Goal: Task Accomplishment & Management: Use online tool/utility

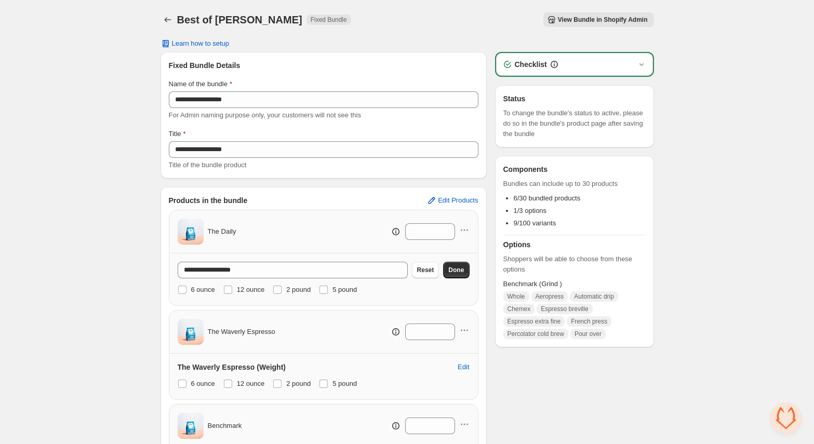
scroll to position [50, 0]
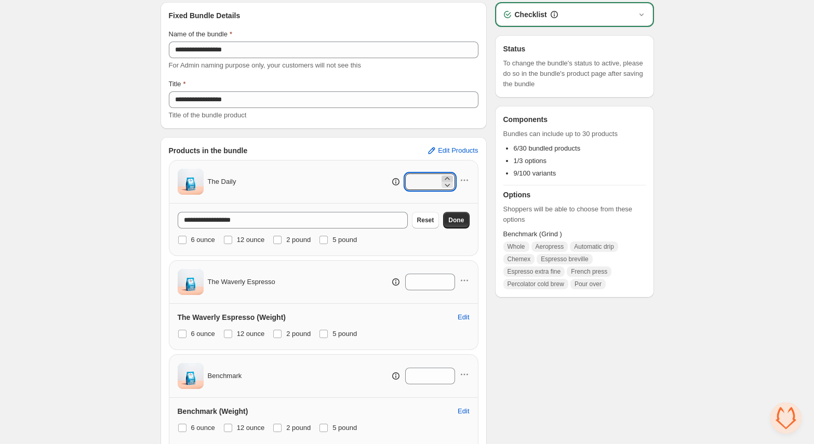
click at [449, 178] on icon at bounding box center [447, 179] width 10 height 10
type input "*"
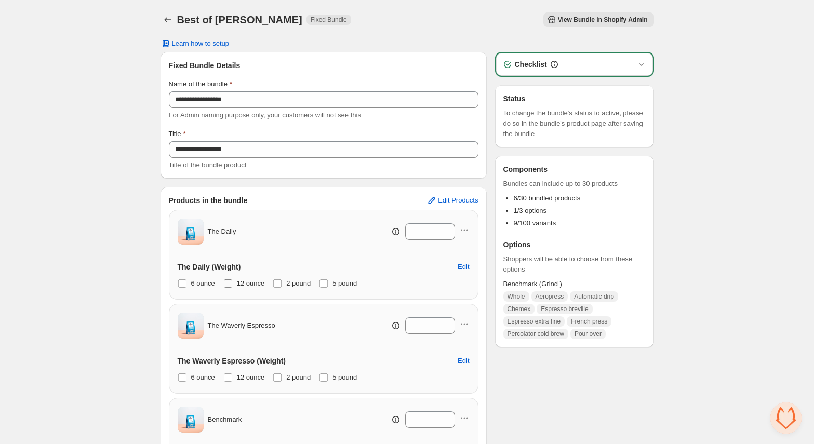
click at [229, 284] on span at bounding box center [228, 284] width 8 height 8
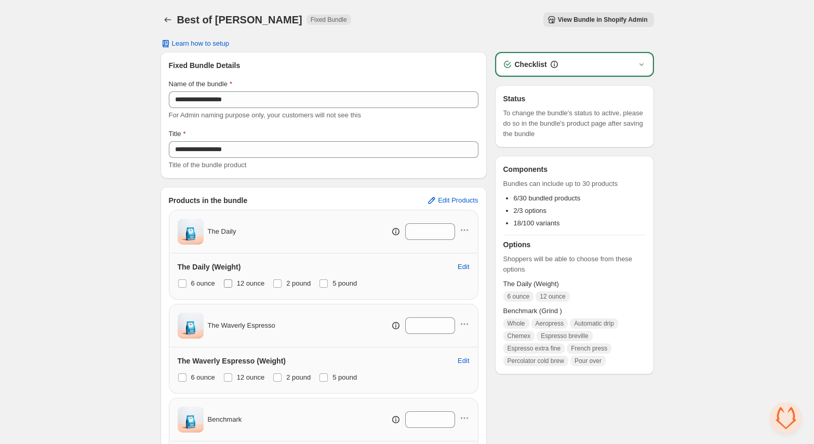
click at [229, 284] on span at bounding box center [228, 284] width 8 height 8
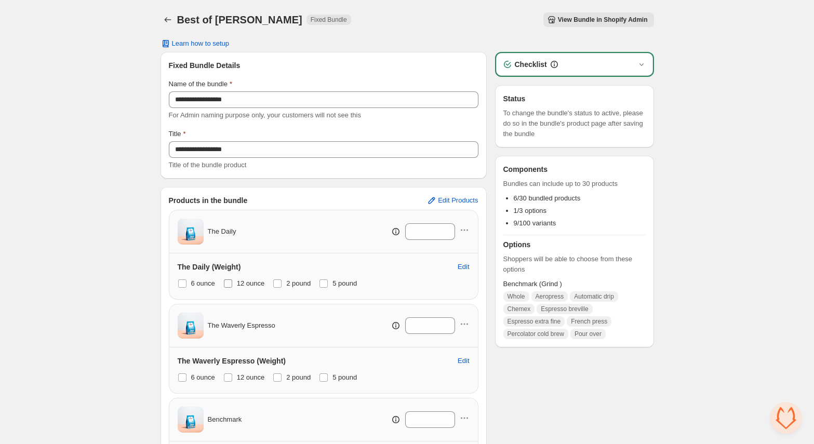
click at [229, 284] on span at bounding box center [228, 284] width 8 height 8
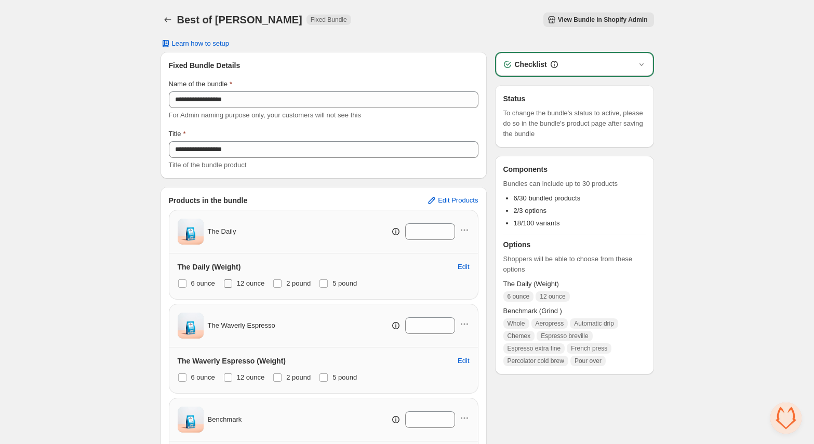
click at [229, 284] on span at bounding box center [228, 284] width 8 height 8
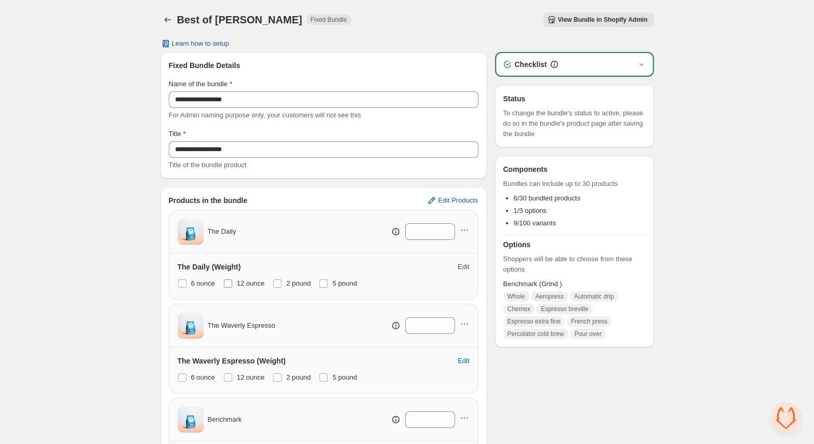
click at [229, 284] on span at bounding box center [228, 284] width 8 height 8
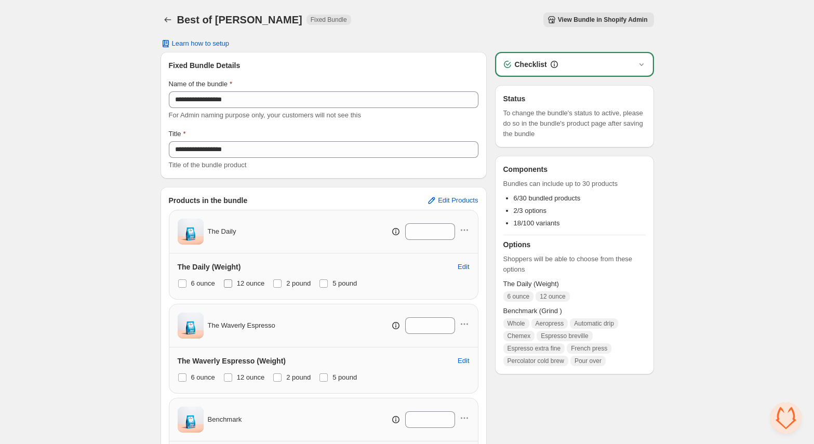
click at [229, 284] on span at bounding box center [228, 284] width 8 height 8
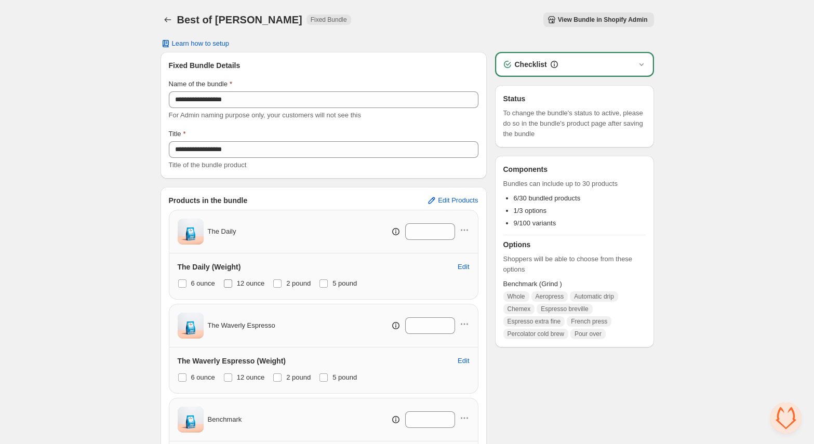
click at [230, 284] on span at bounding box center [228, 284] width 8 height 8
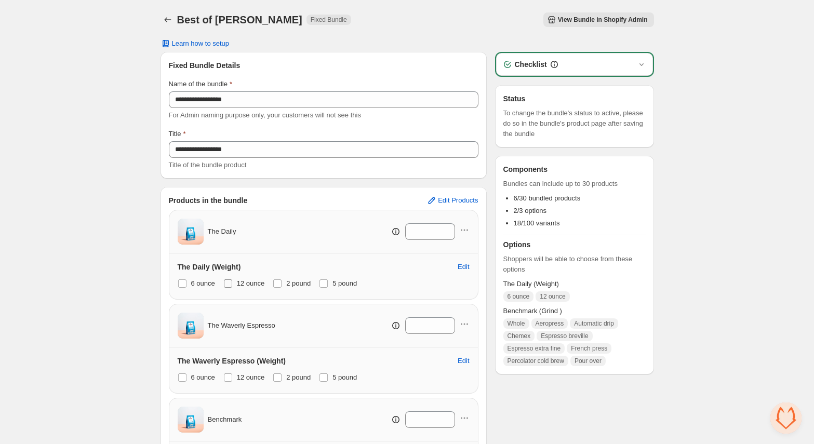
click at [230, 284] on span at bounding box center [228, 284] width 8 height 8
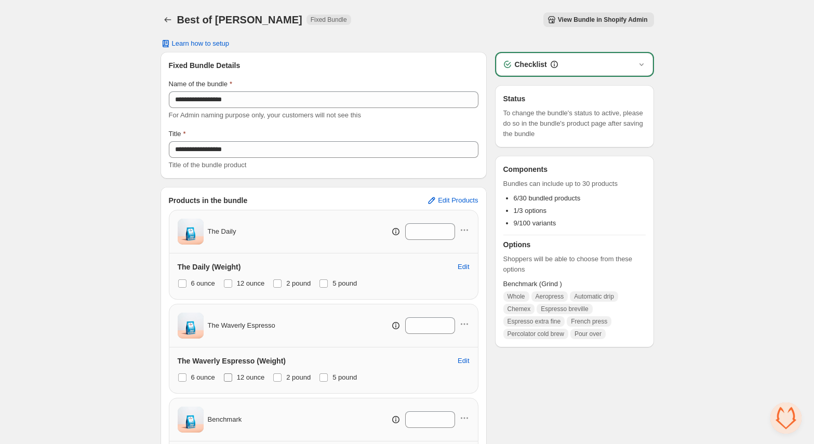
click at [232, 377] on span at bounding box center [228, 378] width 8 height 8
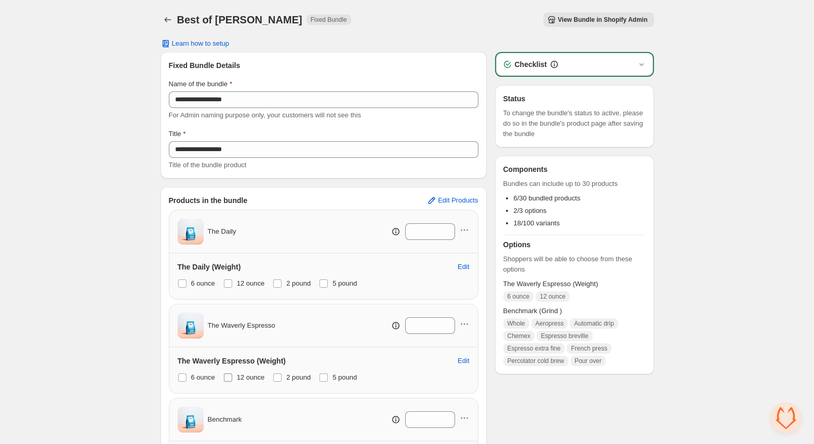
click at [232, 377] on span at bounding box center [228, 378] width 8 height 8
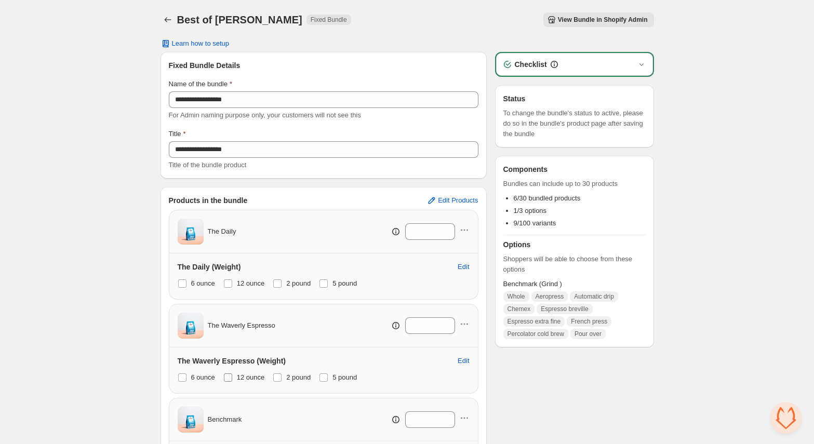
click at [232, 377] on span at bounding box center [228, 378] width 8 height 8
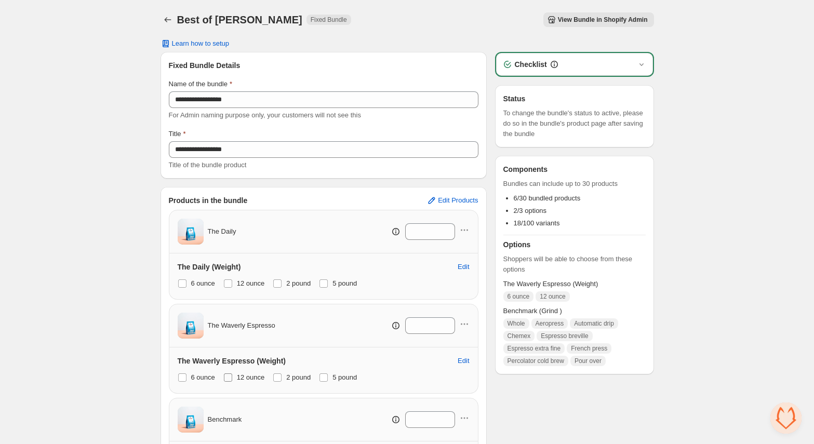
click at [232, 377] on span at bounding box center [228, 378] width 8 height 8
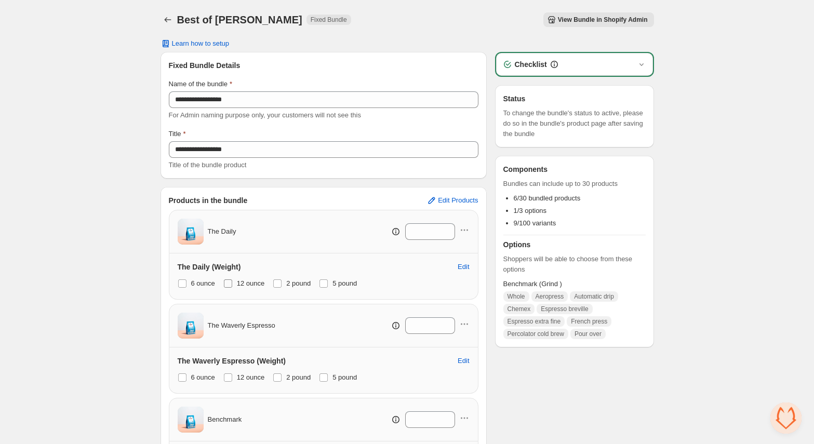
click at [232, 286] on span at bounding box center [228, 284] width 8 height 8
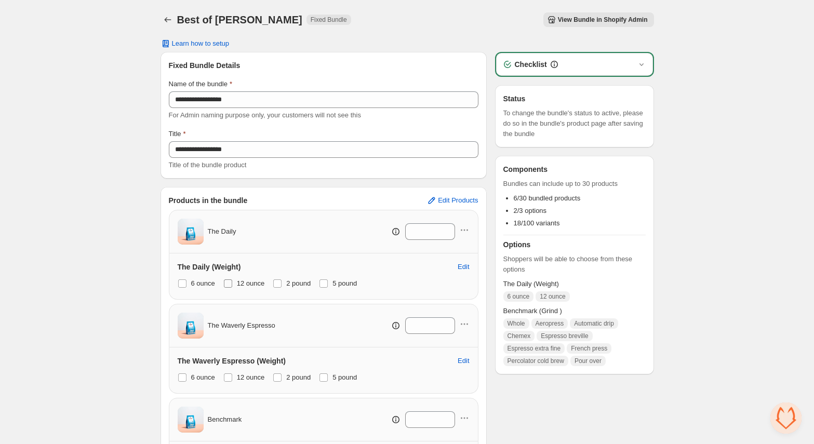
click at [258, 285] on span "12 ounce" at bounding box center [251, 284] width 28 height 8
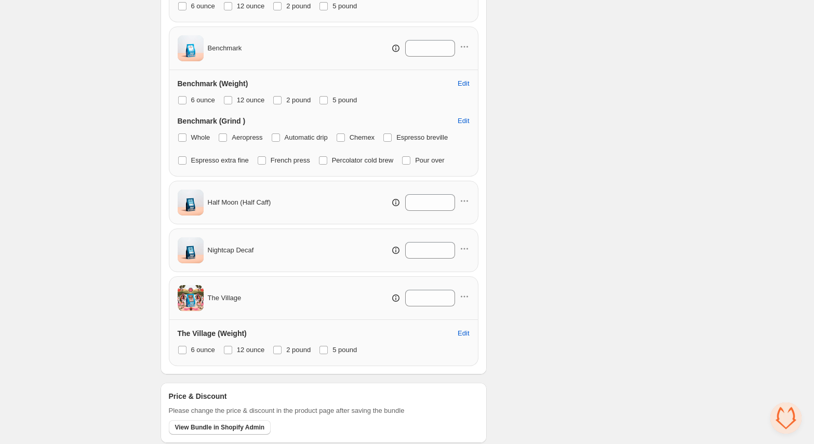
scroll to position [402, 0]
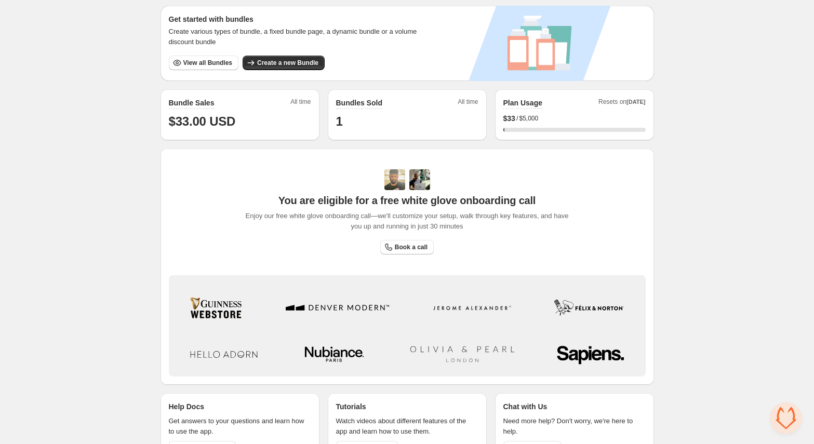
scroll to position [212, 0]
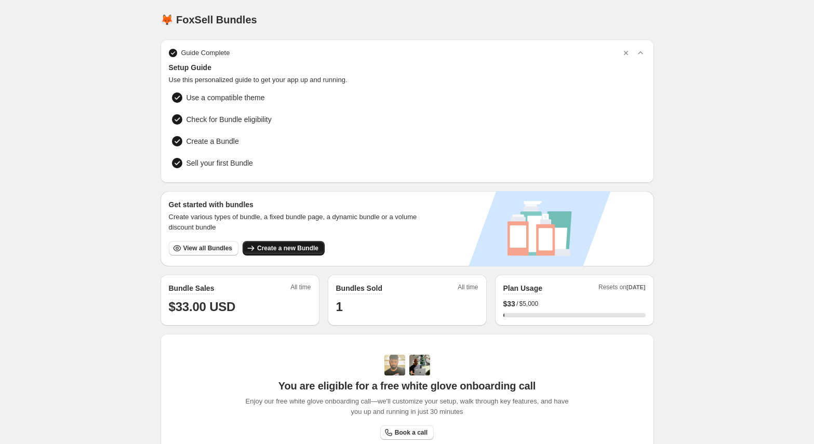
click at [292, 246] on span "Create a new Bundle" at bounding box center [287, 248] width 61 height 8
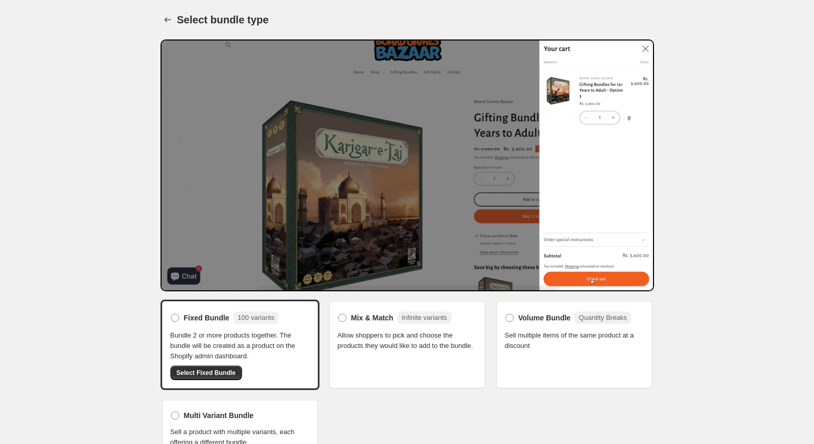
scroll to position [22, 0]
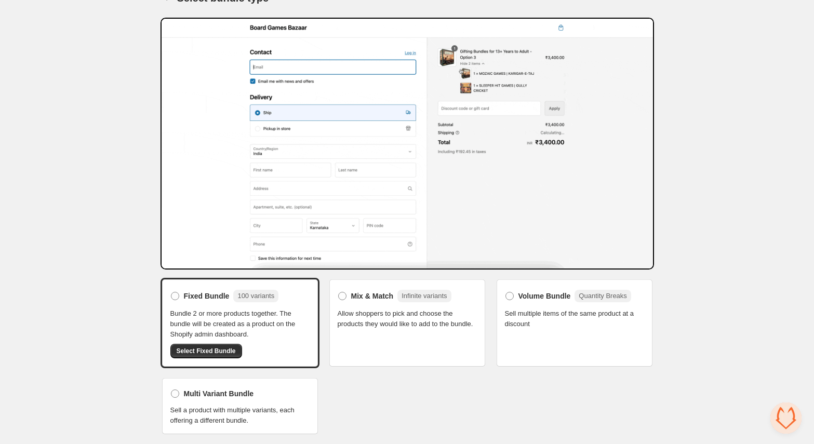
click at [436, 329] on span "Allow shoppers to pick and choose the products they would like to add to the bu…" at bounding box center [407, 319] width 139 height 21
click at [386, 309] on span "Allow shoppers to pick and choose the products they would like to add to the bu…" at bounding box center [407, 319] width 139 height 21
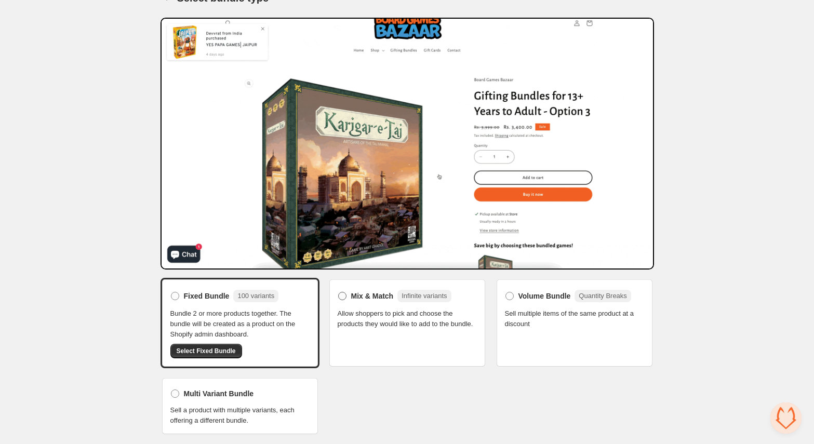
click at [374, 295] on span "Mix & Match" at bounding box center [372, 296] width 43 height 10
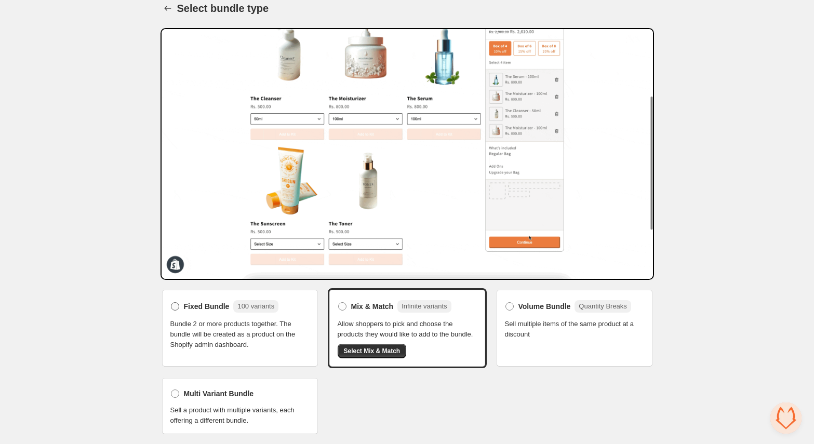
click at [208, 301] on span "Fixed Bundle" at bounding box center [207, 306] width 46 height 10
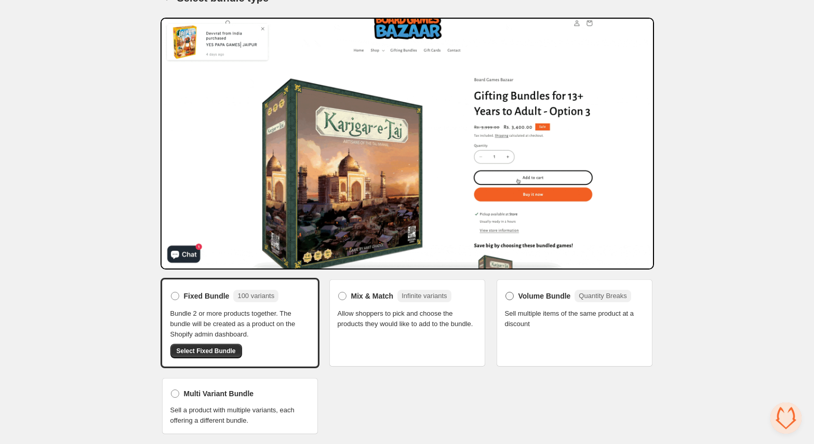
click at [554, 299] on span "Volume Bundle" at bounding box center [545, 296] width 52 height 10
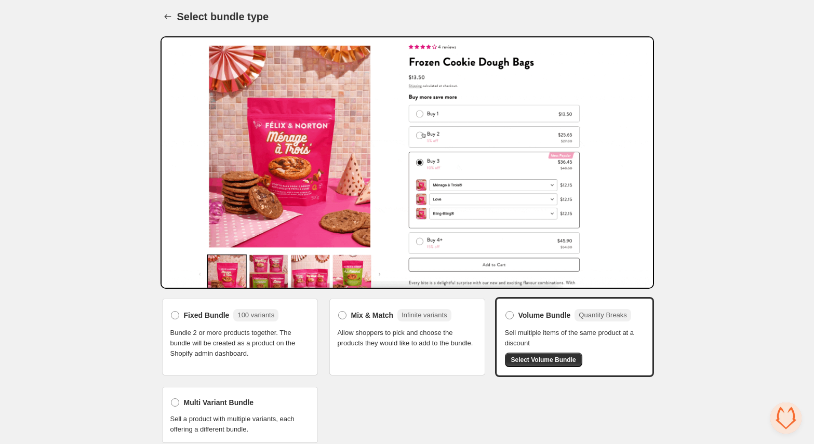
scroll to position [12, 0]
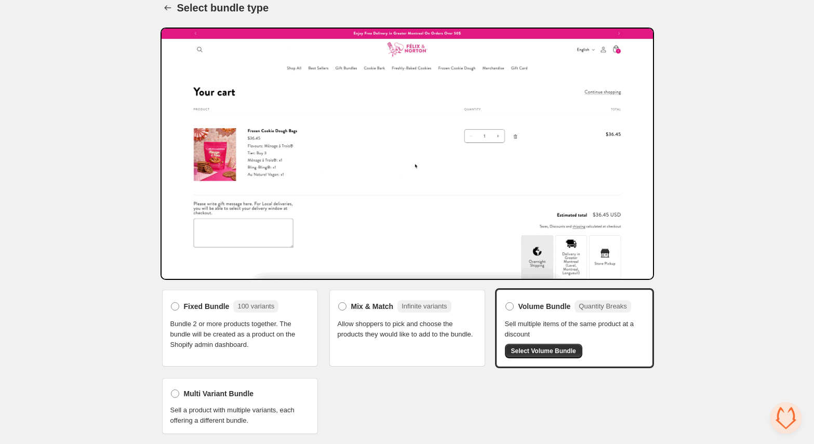
click at [169, 390] on div "Multi Variant Bundle Sell a product with multiple variants, each offering a dif…" at bounding box center [240, 406] width 159 height 59
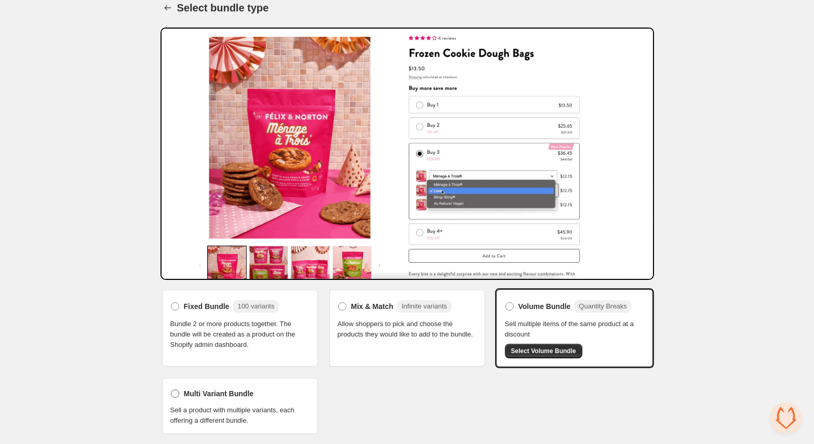
click at [250, 394] on span "Multi Variant Bundle" at bounding box center [219, 394] width 70 height 10
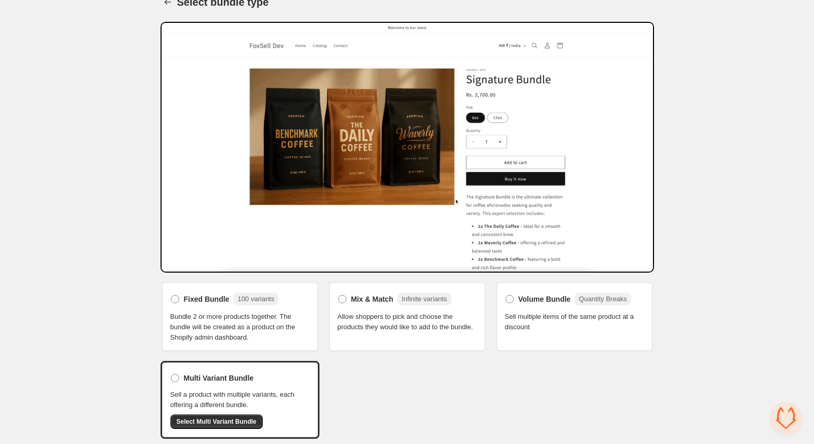
scroll to position [21, 0]
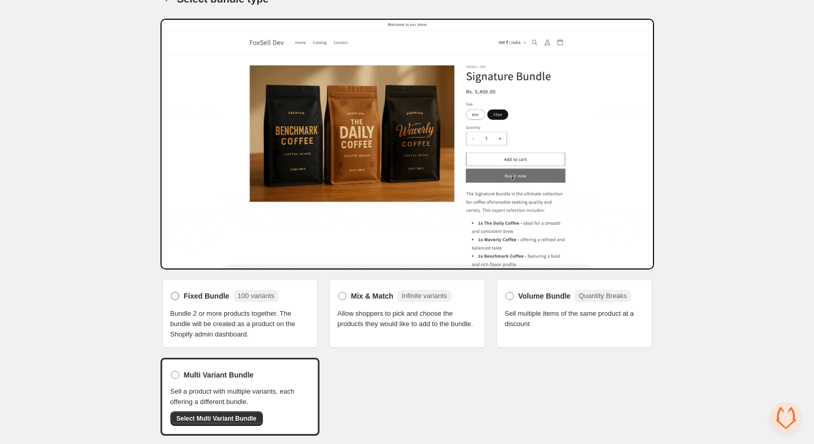
click at [207, 297] on span "Fixed Bundle" at bounding box center [207, 296] width 46 height 10
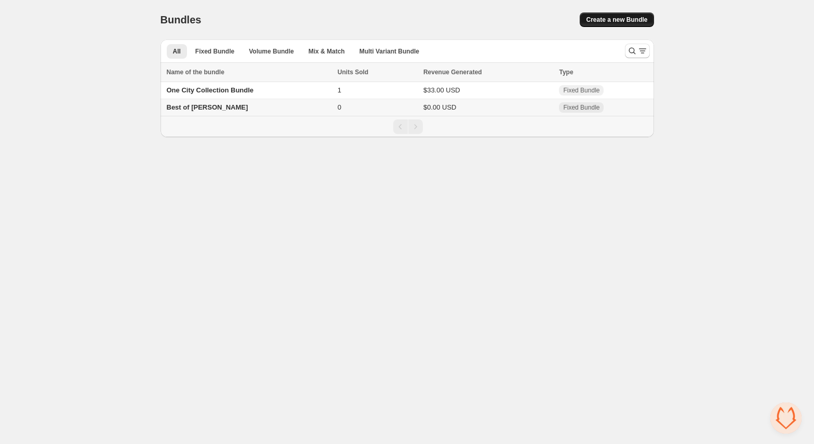
click at [632, 25] on button "Create a new Bundle" at bounding box center [617, 19] width 74 height 15
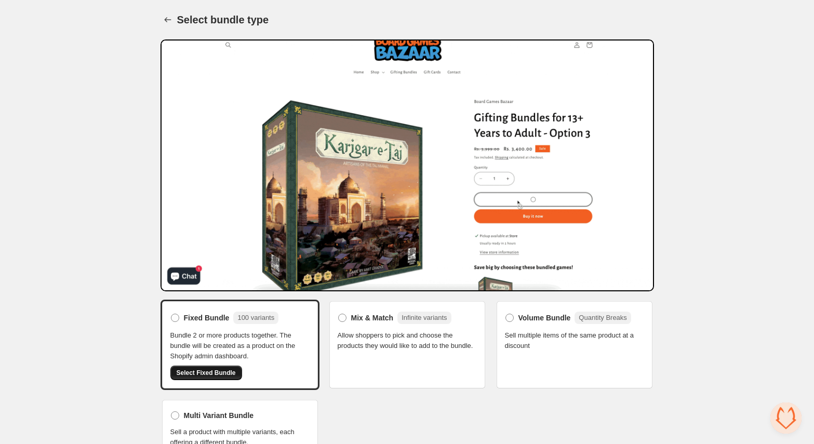
click at [210, 371] on span "Select Fixed Bundle" at bounding box center [206, 373] width 59 height 8
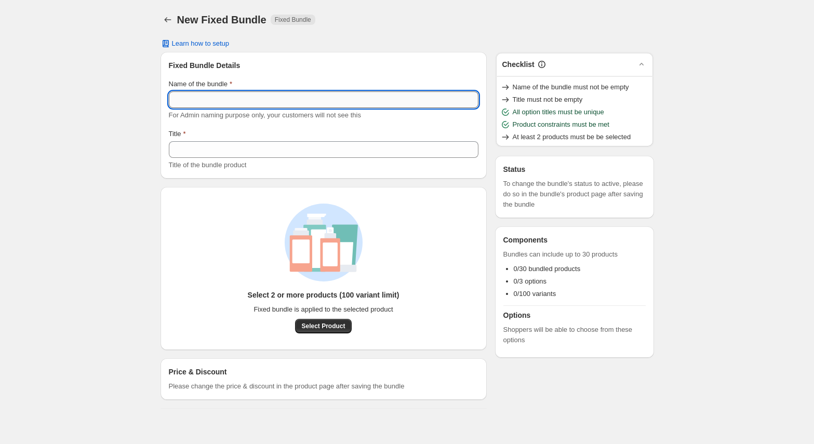
click at [294, 104] on input "Name of the bundle" at bounding box center [324, 99] width 310 height 17
click at [295, 101] on input "**********" at bounding box center [324, 99] width 310 height 17
type input "**********"
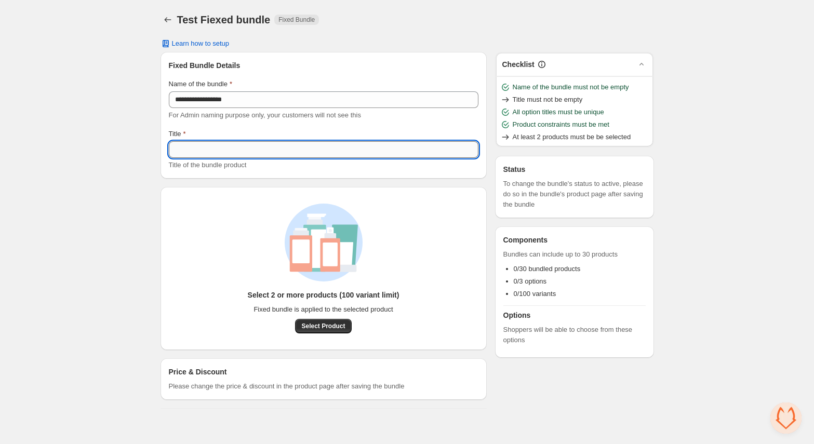
click at [260, 150] on input "Title" at bounding box center [324, 149] width 310 height 17
paste input "**********"
type input "**********"
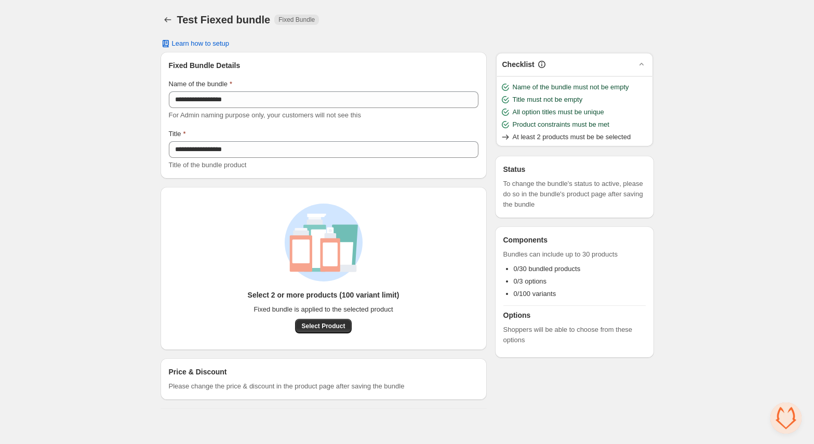
click at [156, 159] on div "**********" at bounding box center [407, 208] width 519 height 417
click at [326, 327] on span "Select Product" at bounding box center [323, 326] width 44 height 8
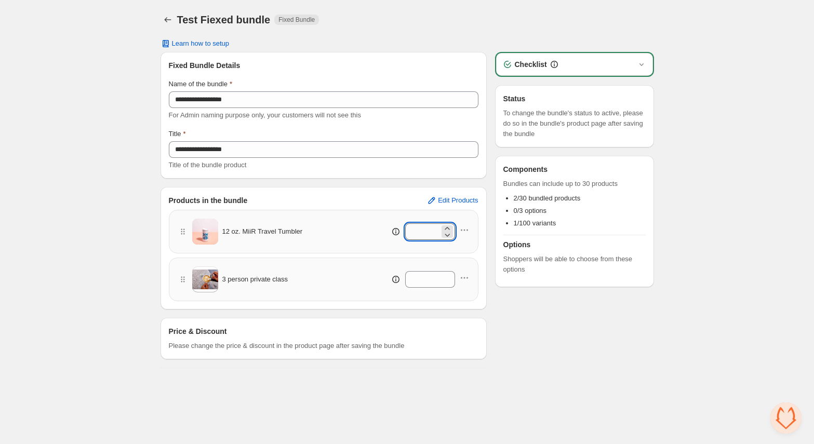
drag, startPoint x: 422, startPoint y: 231, endPoint x: 402, endPoint y: 232, distance: 19.8
click at [405, 232] on input "*" at bounding box center [422, 231] width 34 height 17
type input "**"
click at [425, 288] on div "3 person private class *" at bounding box center [324, 280] width 292 height 26
drag, startPoint x: 425, startPoint y: 282, endPoint x: 370, endPoint y: 282, distance: 55.6
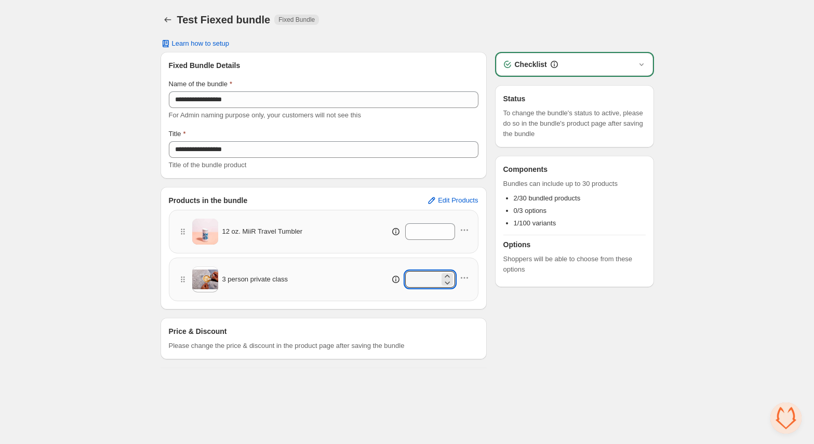
click at [370, 281] on div "*" at bounding box center [407, 279] width 125 height 17
type input "**"
click at [589, 16] on div "Test Fiexed bundle Fixed Bundle" at bounding box center [415, 19] width 477 height 15
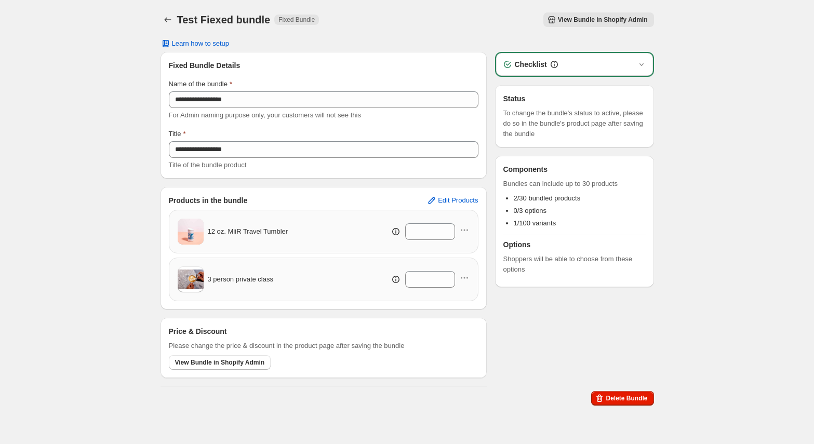
click at [611, 19] on span "View Bundle in Shopify Admin" at bounding box center [603, 20] width 90 height 8
click at [462, 230] on icon "button" at bounding box center [464, 230] width 10 height 10
click at [371, 232] on div "**" at bounding box center [407, 231] width 125 height 17
click at [261, 238] on div "12 oz. MiiR Travel Tumbler" at bounding box center [233, 232] width 111 height 26
click at [457, 201] on span "Edit Products" at bounding box center [458, 200] width 40 height 8
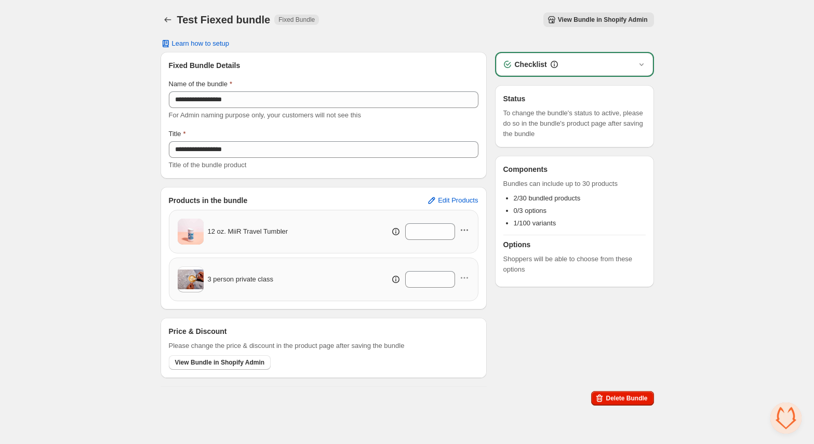
click at [466, 229] on icon "button" at bounding box center [464, 230] width 10 height 10
click at [461, 251] on span "Duplicate Product" at bounding box center [470, 250] width 54 height 10
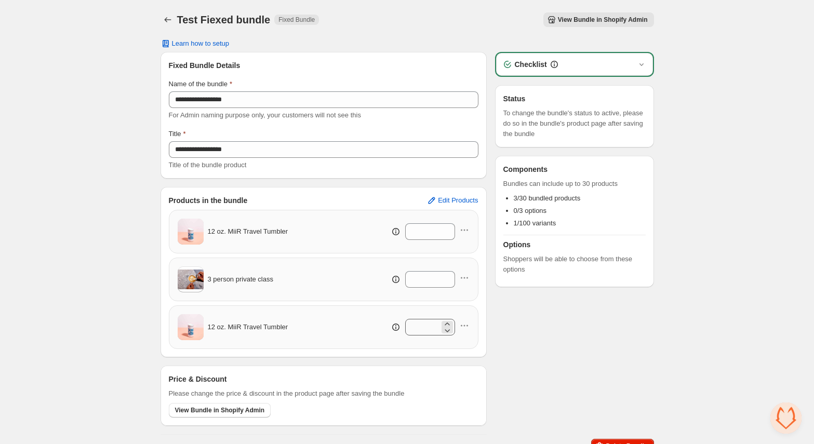
scroll to position [14, 0]
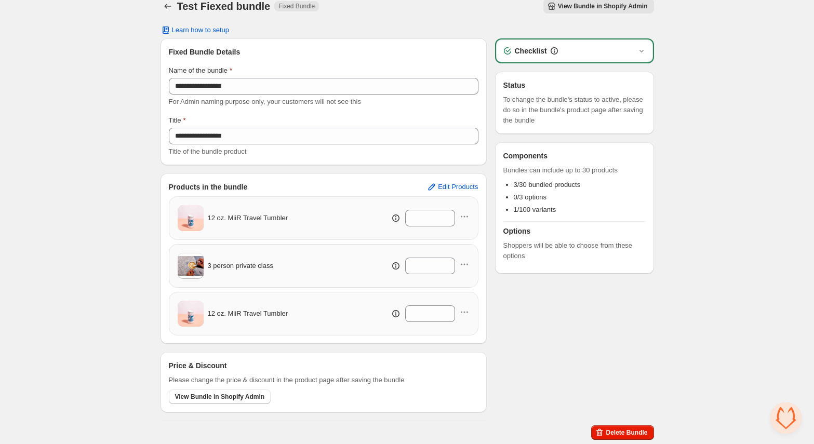
click at [556, 8] on icon "button" at bounding box center [552, 6] width 10 height 10
click at [576, 50] on div "Checklist" at bounding box center [575, 51] width 144 height 10
click at [615, 49] on div "Checklist" at bounding box center [575, 51] width 144 height 10
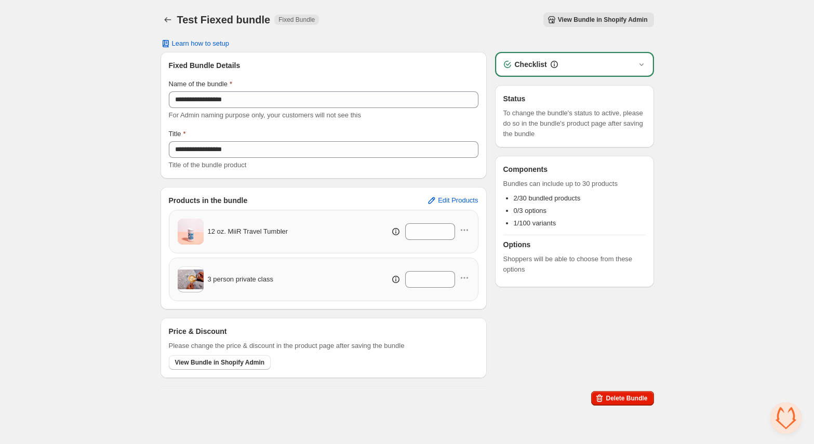
scroll to position [0, 0]
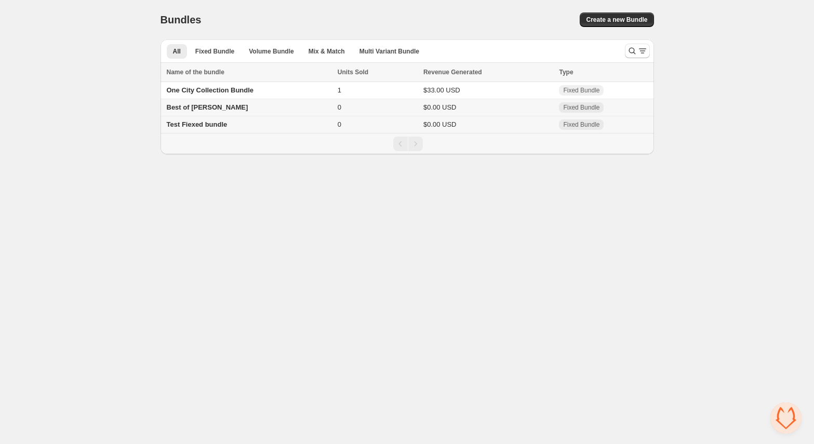
click at [246, 126] on td "Test Fiexed bundle" at bounding box center [248, 124] width 174 height 17
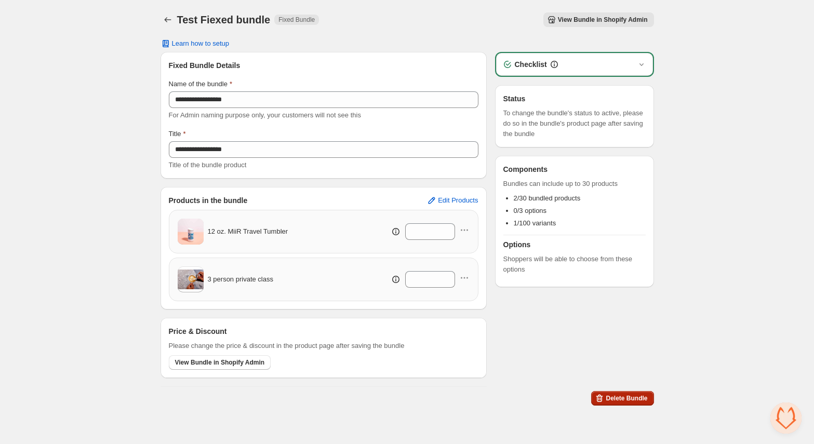
click at [638, 398] on span "Delete Bundle" at bounding box center [627, 398] width 42 height 8
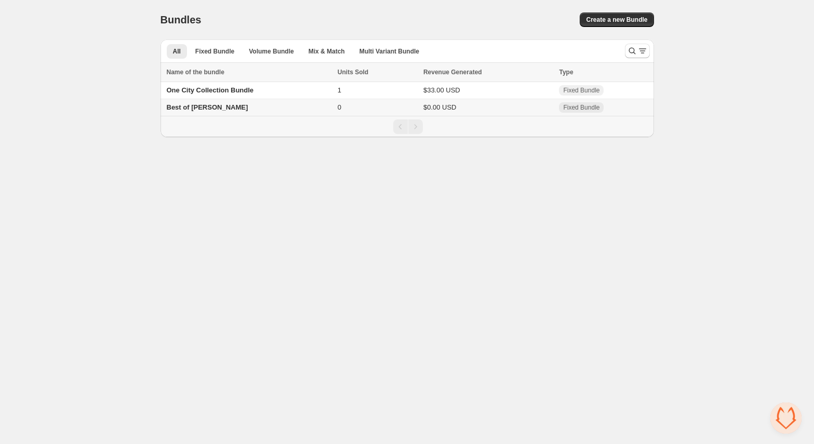
click at [216, 109] on span "Best of [PERSON_NAME]" at bounding box center [208, 107] width 82 height 8
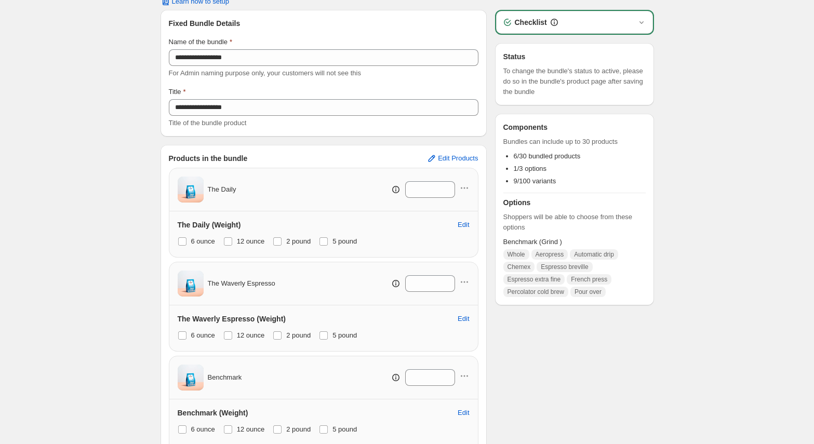
scroll to position [43, 0]
click at [411, 181] on input "*" at bounding box center [422, 188] width 34 height 17
click at [420, 192] on input "*" at bounding box center [422, 188] width 34 height 17
type input "**"
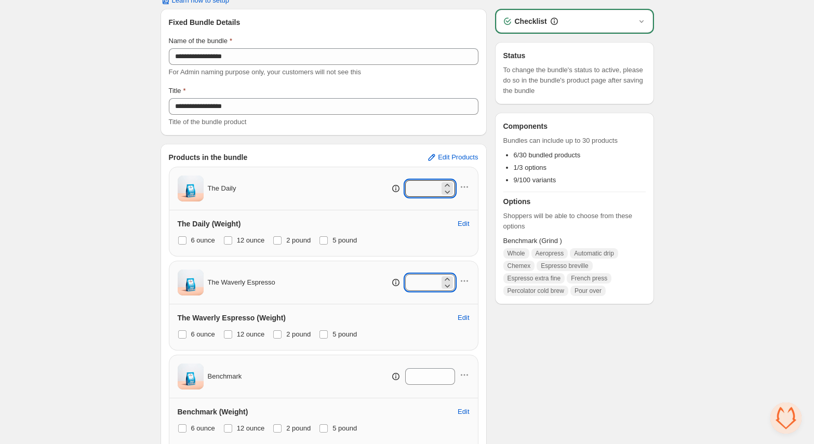
click at [430, 286] on input "*" at bounding box center [422, 282] width 34 height 17
type input "**"
click at [430, 373] on input "*" at bounding box center [422, 376] width 34 height 17
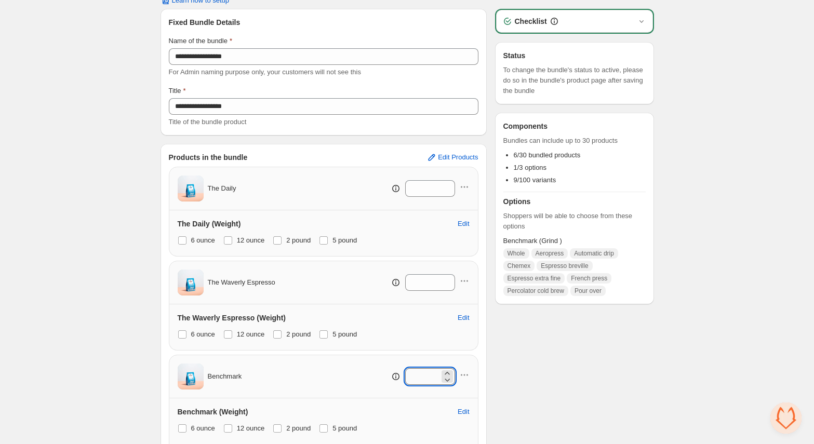
type input "*"
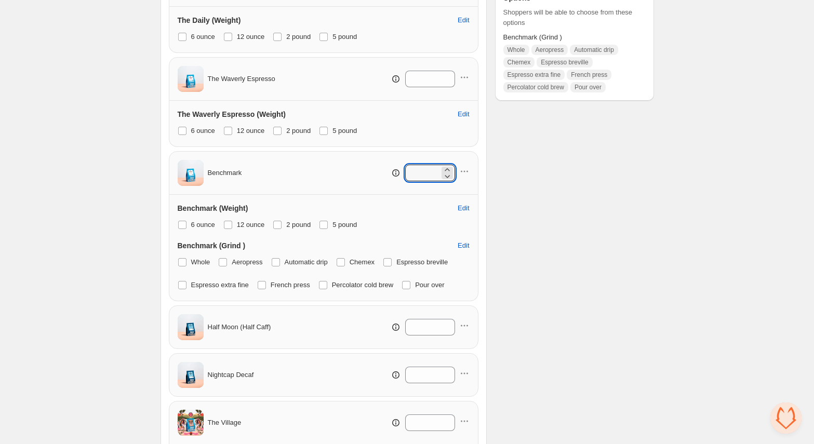
scroll to position [255, 0]
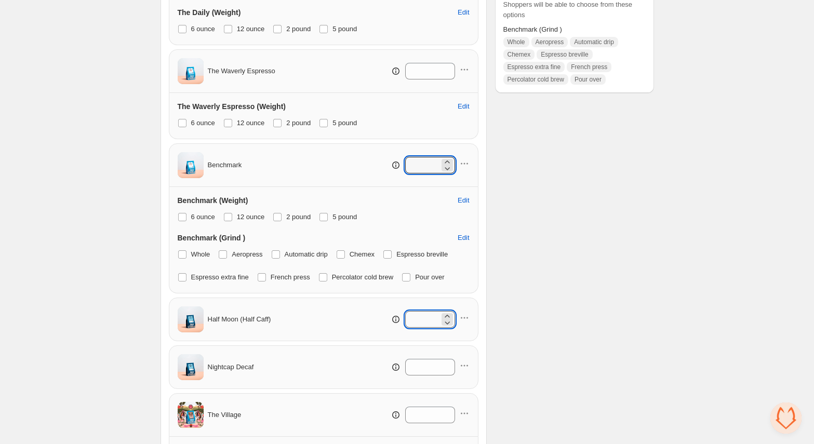
click at [424, 320] on input "*" at bounding box center [422, 319] width 34 height 17
type input "**"
click at [427, 370] on input "*" at bounding box center [422, 367] width 34 height 17
type input "**"
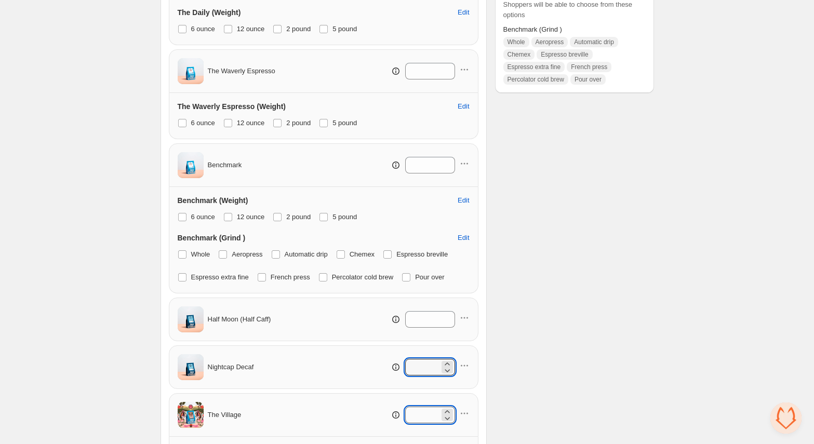
click at [437, 413] on input "*" at bounding box center [422, 415] width 34 height 17
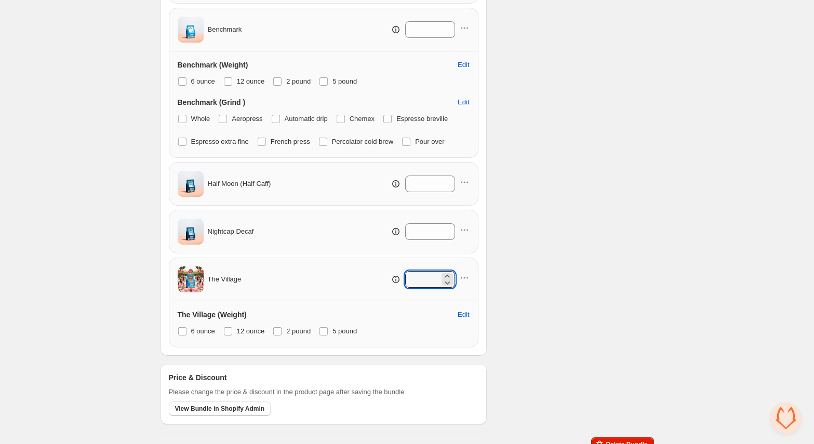
scroll to position [402, 0]
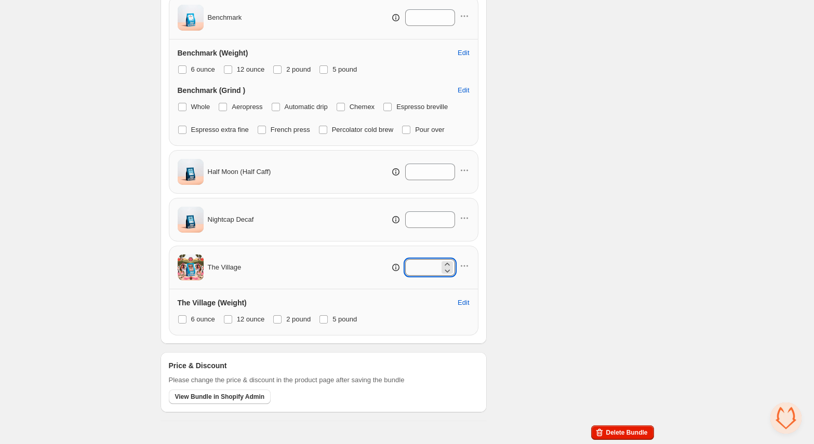
click at [428, 270] on input "*" at bounding box center [422, 267] width 34 height 17
type input "**"
click at [514, 301] on div "Checklist Status To change the bundle's status to active, please do so in the b…" at bounding box center [574, 36] width 159 height 772
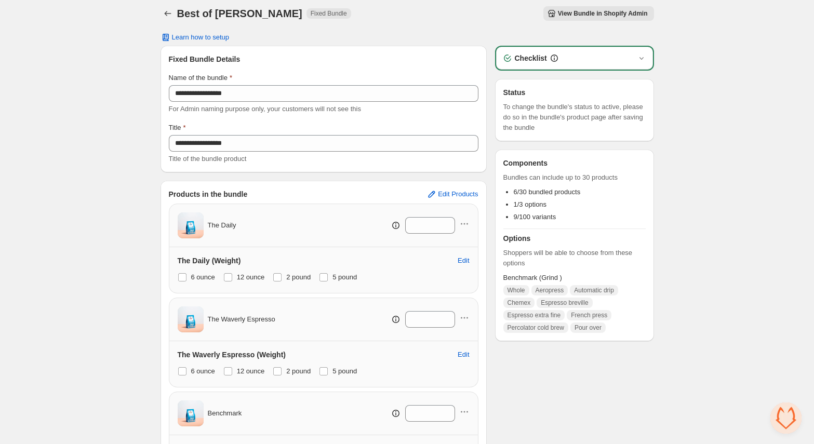
scroll to position [3, 0]
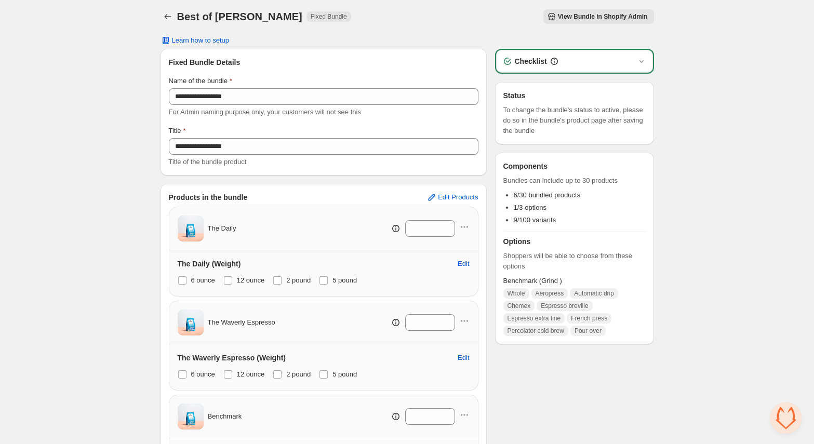
click at [582, 21] on button "View Bundle in Shopify Admin" at bounding box center [599, 16] width 111 height 15
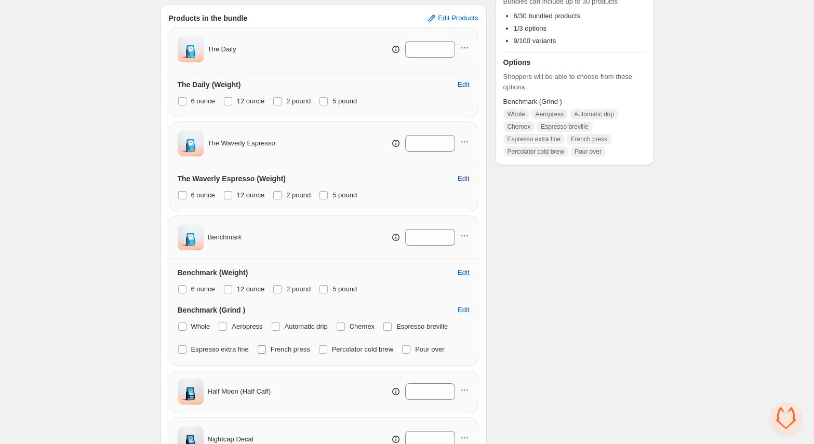
scroll to position [0, 0]
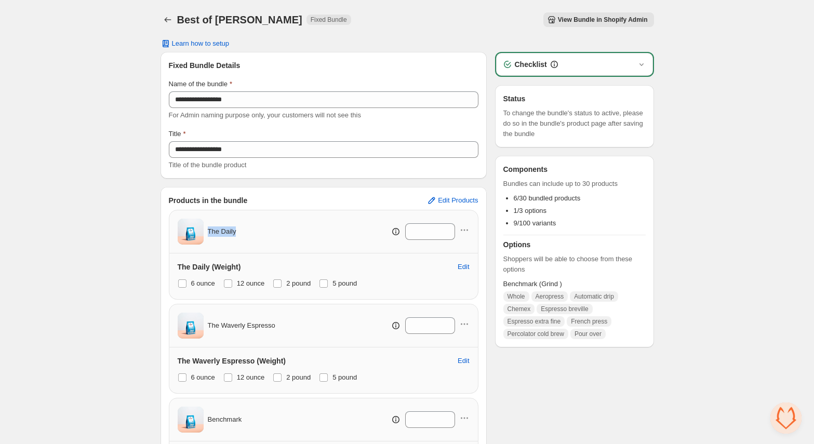
drag, startPoint x: 244, startPoint y: 233, endPoint x: 205, endPoint y: 233, distance: 39.0
click at [205, 233] on div "The Daily **" at bounding box center [324, 232] width 292 height 26
copy div "The Daily"
click at [253, 327] on span "The Waverly Espresso" at bounding box center [242, 326] width 68 height 10
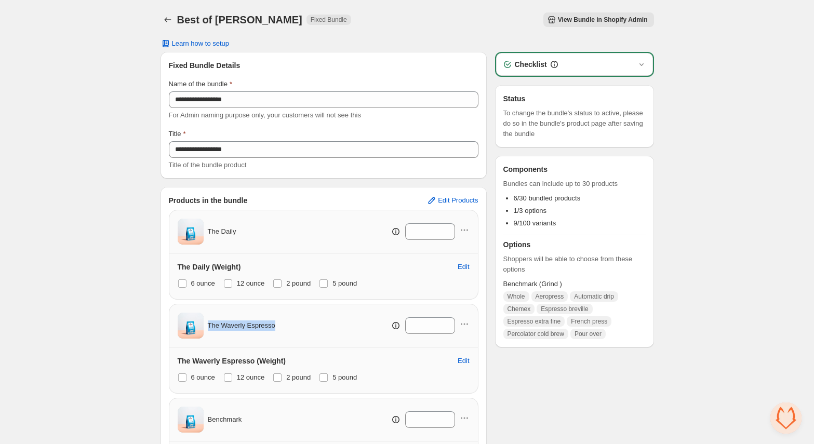
click at [253, 327] on span "The Waverly Espresso" at bounding box center [242, 326] width 68 height 10
copy div "The Waverly Espresso"
click at [226, 234] on span "The Daily" at bounding box center [222, 232] width 29 height 10
click at [462, 227] on icon "button" at bounding box center [464, 230] width 10 height 10
click at [227, 231] on span "The Daily" at bounding box center [222, 232] width 29 height 10
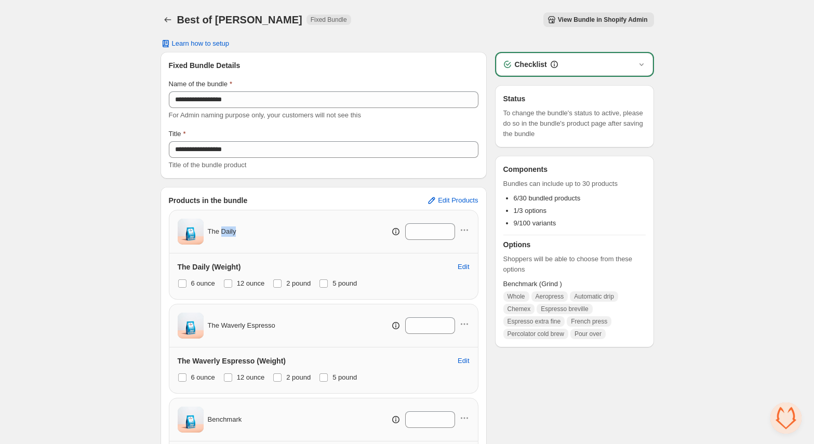
click at [227, 231] on span "The Daily" at bounding box center [222, 232] width 29 height 10
copy div "The Daily"
click at [216, 268] on h3 "The Daily (Weight)" at bounding box center [209, 267] width 63 height 10
click at [462, 263] on span "Edit" at bounding box center [463, 267] width 11 height 8
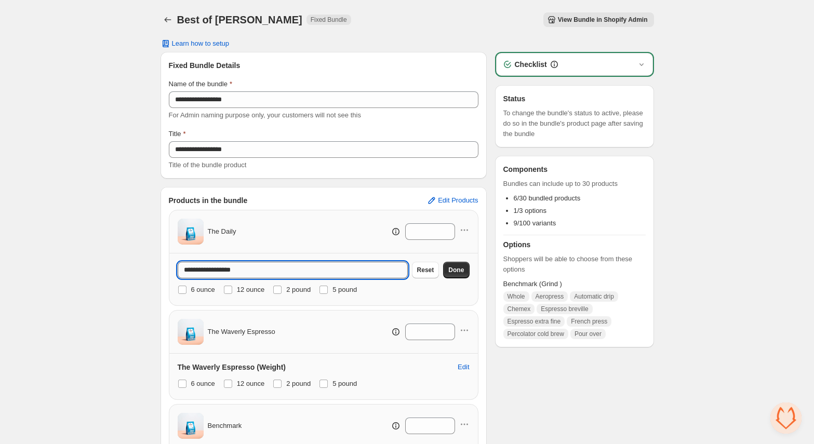
click at [272, 268] on input "**********" at bounding box center [293, 270] width 230 height 17
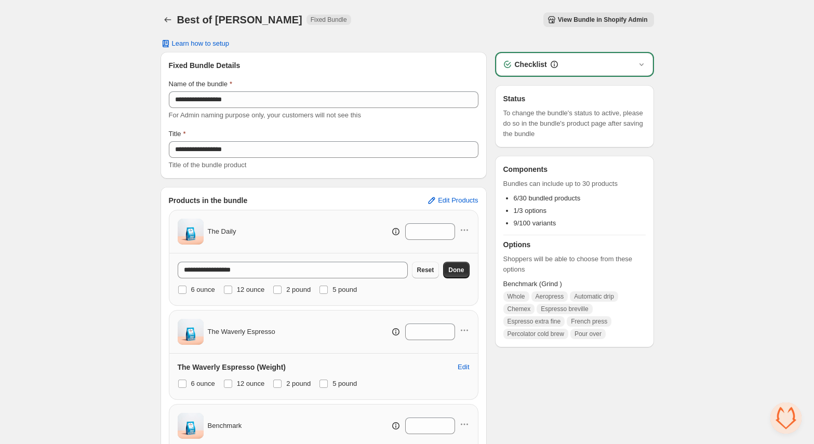
click at [430, 275] on button "Reset" at bounding box center [426, 270] width 28 height 17
click at [427, 271] on span "Reset" at bounding box center [425, 270] width 17 height 8
click at [244, 291] on span "12 ounce" at bounding box center [251, 290] width 28 height 8
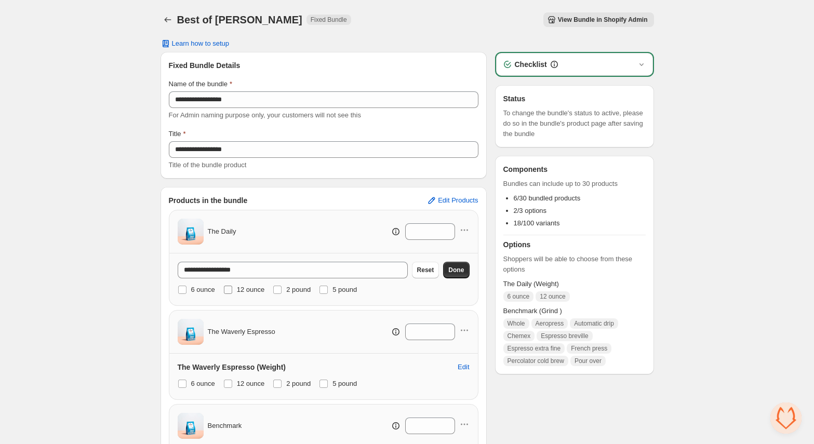
click at [244, 291] on span "12 ounce" at bounding box center [251, 290] width 28 height 8
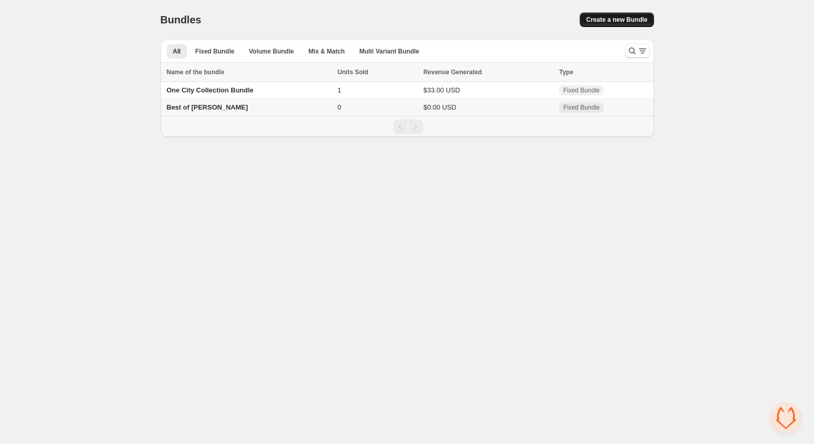
click at [626, 21] on span "Create a new Bundle" at bounding box center [616, 20] width 61 height 8
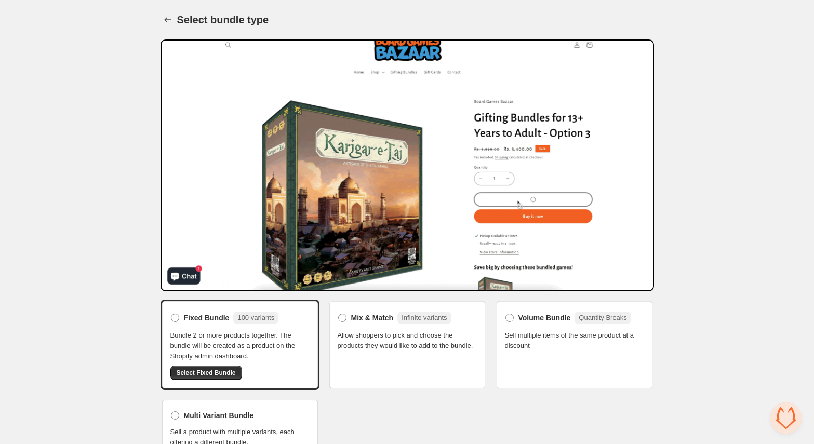
scroll to position [22, 0]
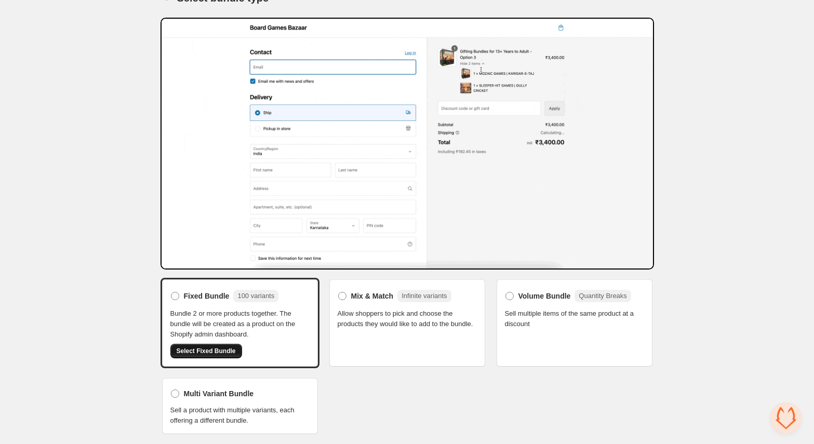
click at [214, 345] on button "Select Fixed Bundle" at bounding box center [206, 351] width 72 height 15
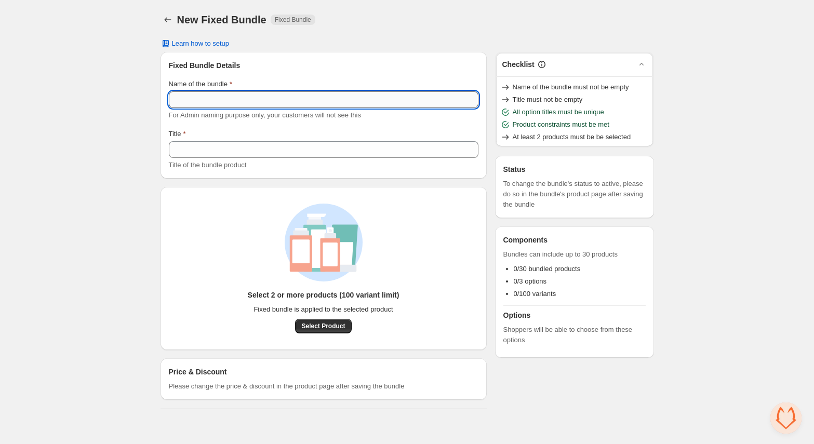
click at [240, 99] on input "Name of the bundle" at bounding box center [324, 99] width 310 height 17
type input "*"
click at [178, 98] on input "**********" at bounding box center [324, 99] width 310 height 17
click at [209, 100] on input "**********" at bounding box center [324, 99] width 310 height 17
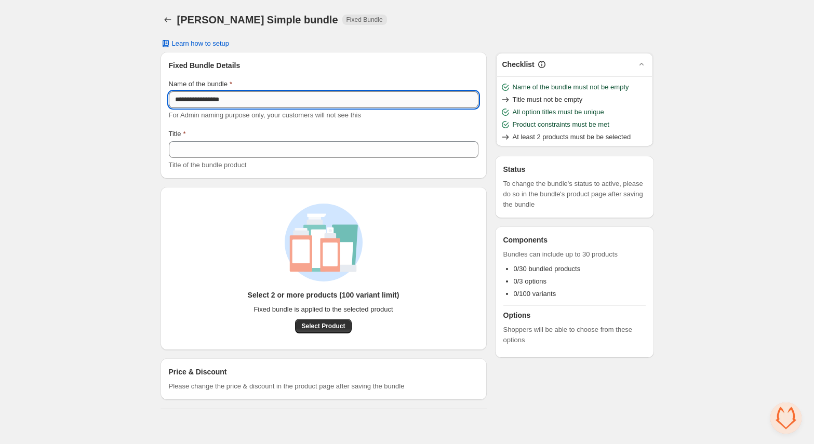
click at [209, 100] on input "**********" at bounding box center [324, 99] width 310 height 17
type input "**********"
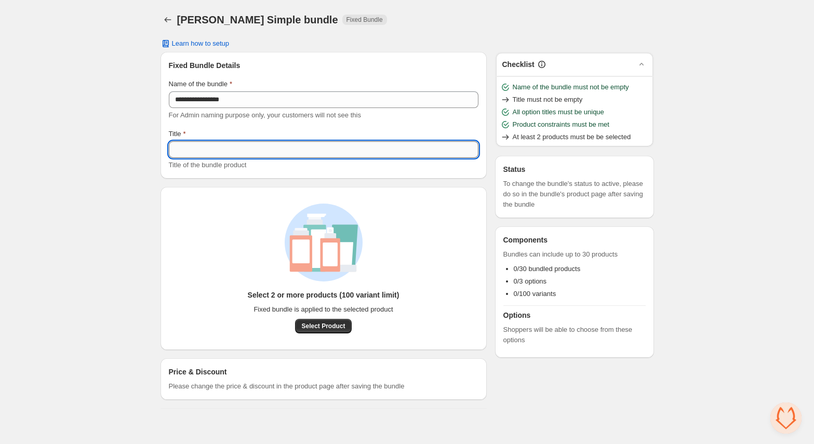
click at [216, 144] on input "Title" at bounding box center [324, 149] width 310 height 17
paste input "**********"
type input "**********"
click at [323, 322] on button "Select Product" at bounding box center [323, 326] width 56 height 15
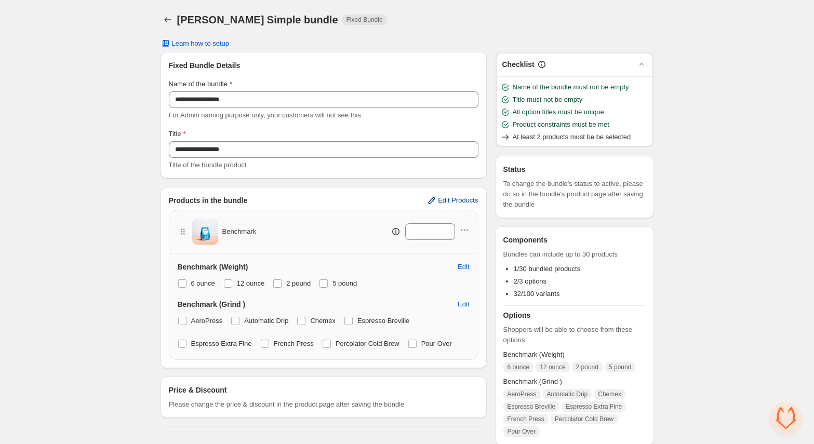
click at [462, 195] on button "Edit Products" at bounding box center [452, 200] width 64 height 17
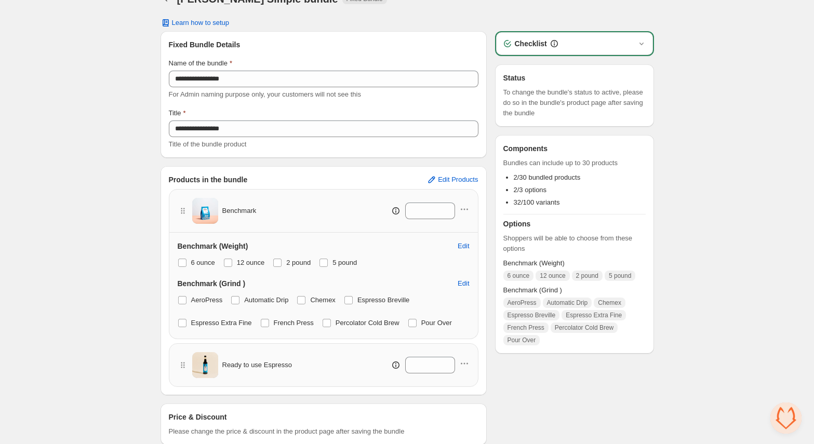
scroll to position [39, 0]
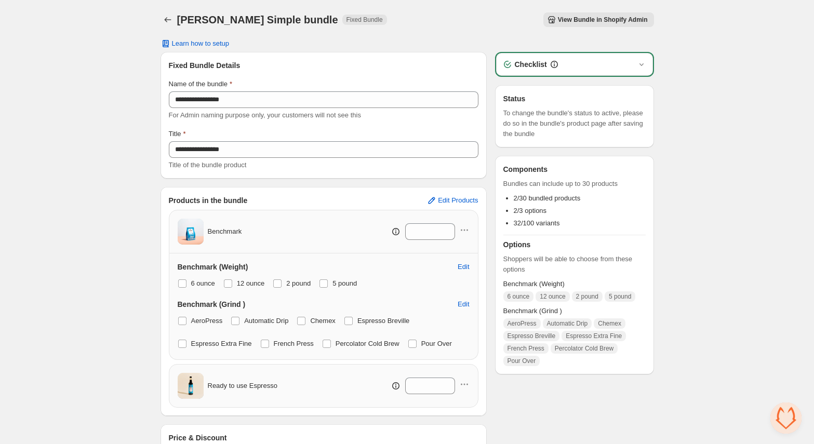
click at [573, 22] on span "View Bundle in Shopify Admin" at bounding box center [603, 20] width 90 height 8
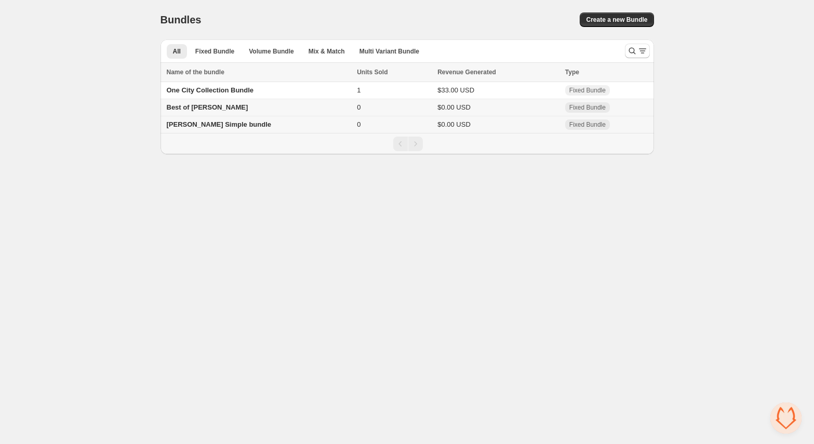
click at [187, 124] on span "[PERSON_NAME] Simple bundle" at bounding box center [219, 125] width 105 height 8
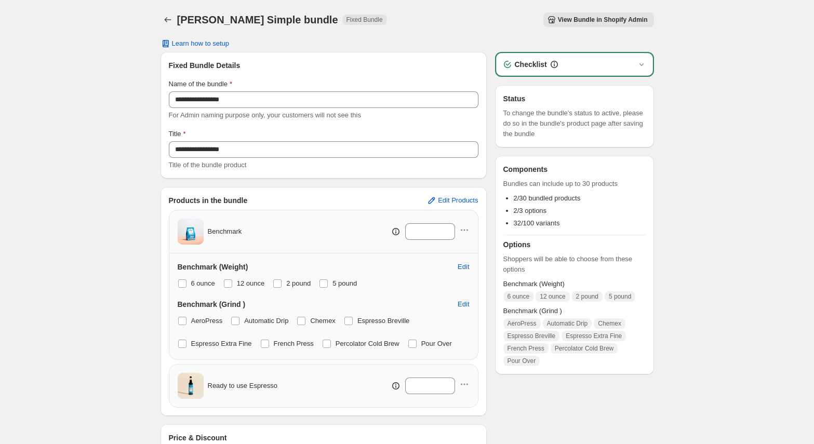
scroll to position [72, 0]
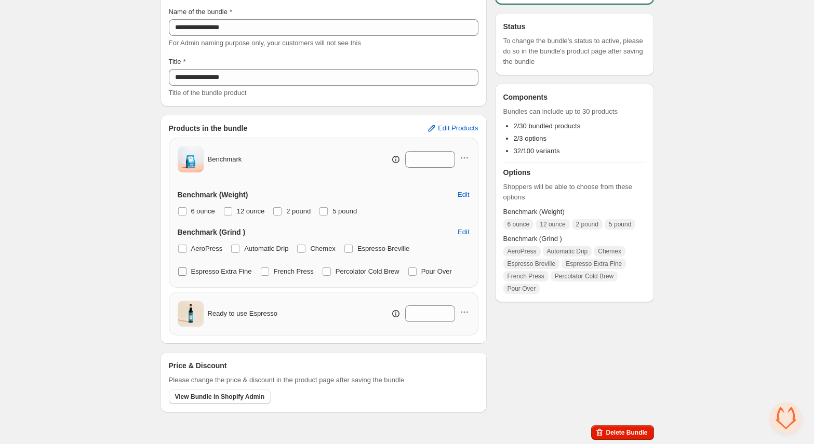
click at [230, 276] on span "Espresso Extra Fine" at bounding box center [221, 272] width 61 height 10
click at [218, 251] on span "AeroPress" at bounding box center [207, 249] width 32 height 8
click at [256, 251] on span "Automatic Drip" at bounding box center [266, 249] width 44 height 8
click at [289, 272] on span "French Press" at bounding box center [294, 272] width 40 height 8
click at [324, 249] on span "Chemex" at bounding box center [322, 249] width 25 height 8
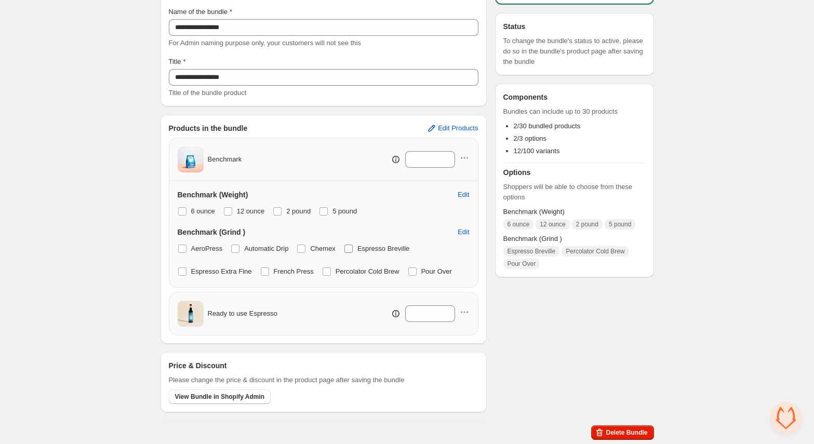
click at [380, 248] on span "Espresso Breville" at bounding box center [384, 249] width 52 height 8
click at [381, 271] on span "Percolator Cold Brew" at bounding box center [368, 272] width 64 height 8
click at [439, 271] on span "Pour Over" at bounding box center [436, 272] width 31 height 8
click at [417, 272] on span at bounding box center [412, 272] width 8 height 8
click at [450, 272] on span "Pour Over" at bounding box center [436, 272] width 31 height 8
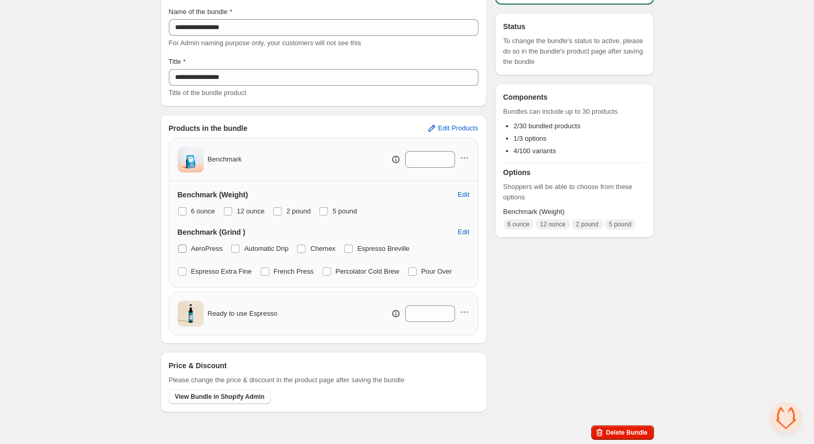
click at [203, 253] on span "AeroPress" at bounding box center [207, 249] width 32 height 10
click at [417, 272] on span at bounding box center [412, 272] width 8 height 8
click at [245, 210] on span "12 ounce" at bounding box center [251, 211] width 28 height 8
click at [291, 212] on span "2 pound" at bounding box center [298, 211] width 24 height 8
click at [337, 212] on label "5 pound" at bounding box center [338, 211] width 38 height 15
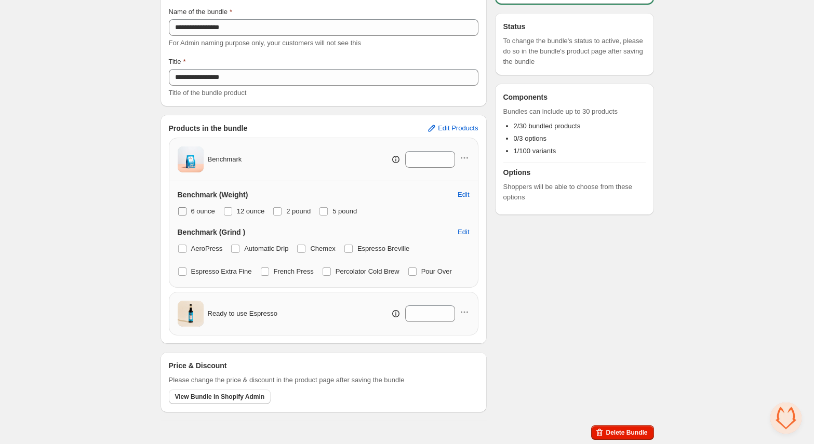
click at [201, 218] on label "6 ounce" at bounding box center [196, 211] width 37 height 15
click at [210, 210] on span "6 ounce" at bounding box center [203, 211] width 24 height 8
click at [465, 127] on span "Edit Products" at bounding box center [458, 128] width 40 height 8
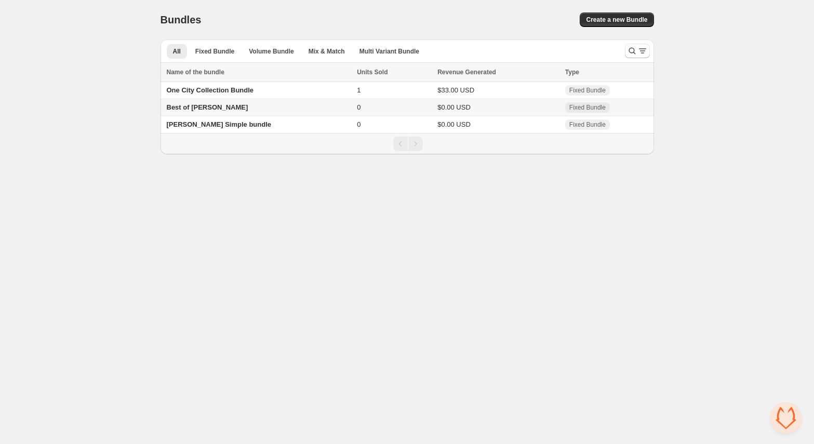
click at [209, 109] on span "Best of [PERSON_NAME]" at bounding box center [208, 107] width 82 height 8
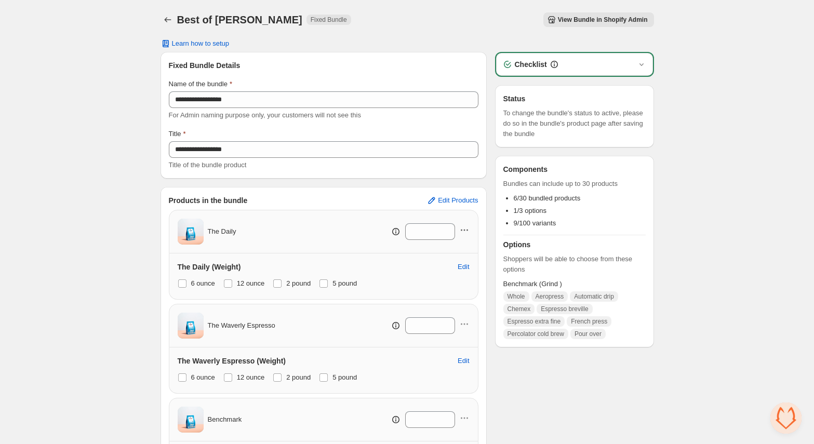
click at [468, 233] on icon "button" at bounding box center [464, 230] width 10 height 10
click at [462, 197] on span "Edit Products" at bounding box center [458, 200] width 40 height 8
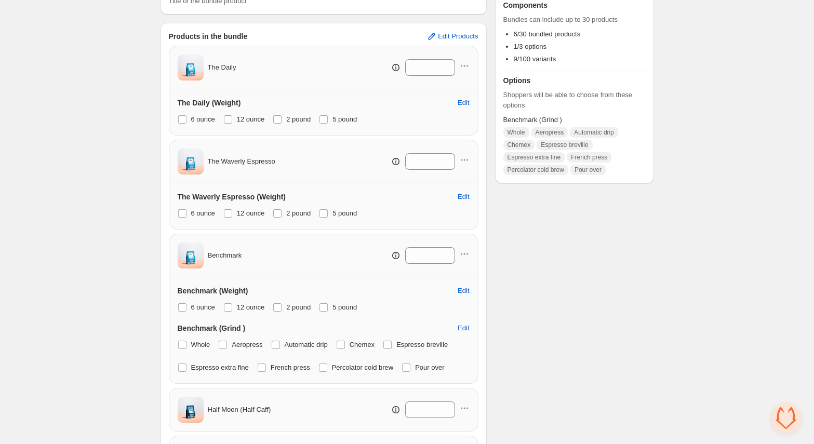
scroll to position [48, 0]
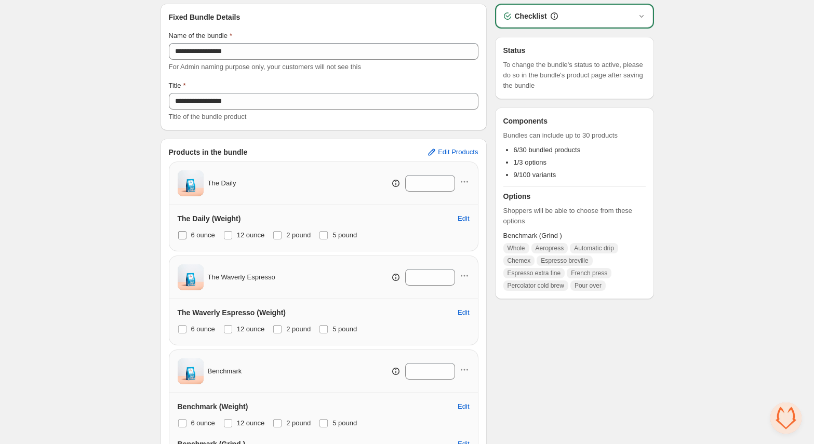
click at [184, 235] on span at bounding box center [182, 235] width 8 height 8
click at [467, 182] on icon "button" at bounding box center [468, 182] width 2 height 2
click at [464, 219] on span "Remove Product" at bounding box center [470, 219] width 54 height 10
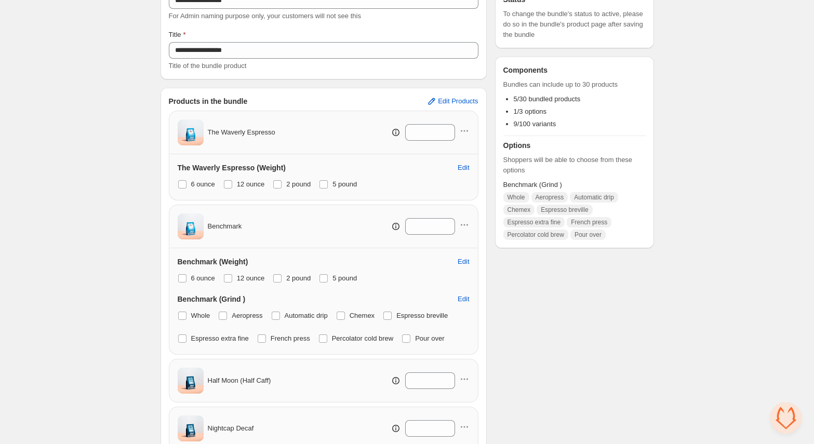
scroll to position [62, 0]
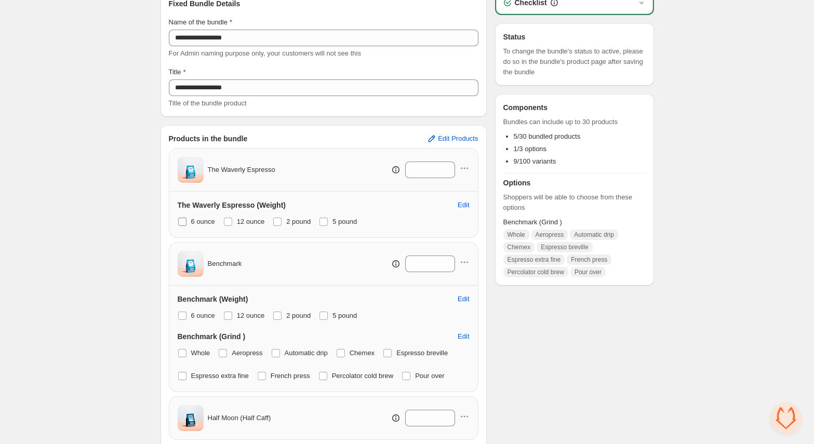
click at [183, 223] on span at bounding box center [182, 222] width 8 height 8
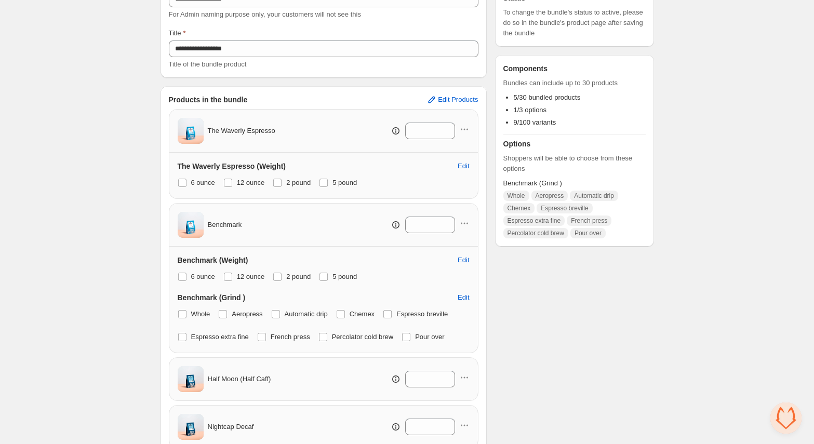
scroll to position [102, 0]
click at [282, 179] on span at bounding box center [277, 181] width 8 height 8
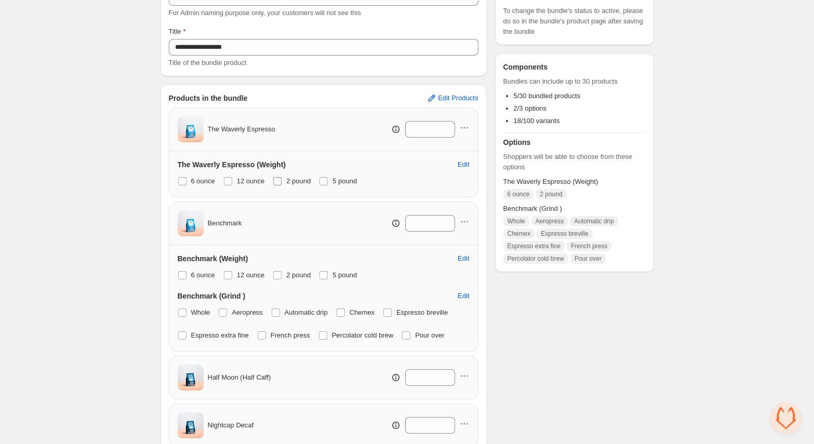
click at [282, 180] on span at bounding box center [277, 181] width 8 height 8
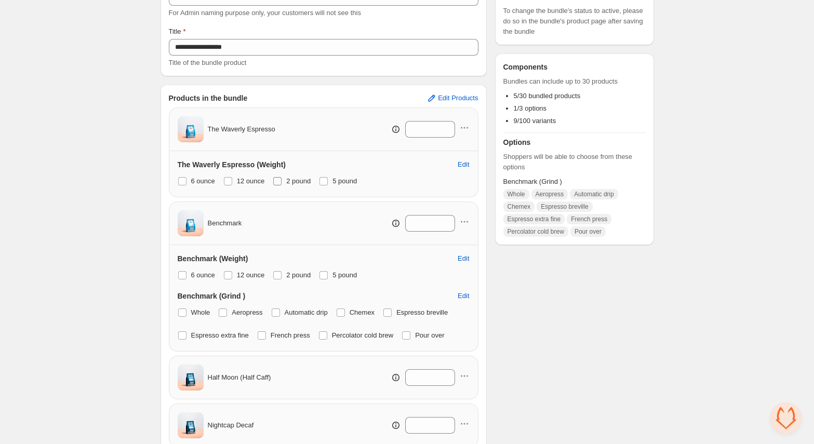
click at [282, 180] on span at bounding box center [277, 181] width 8 height 8
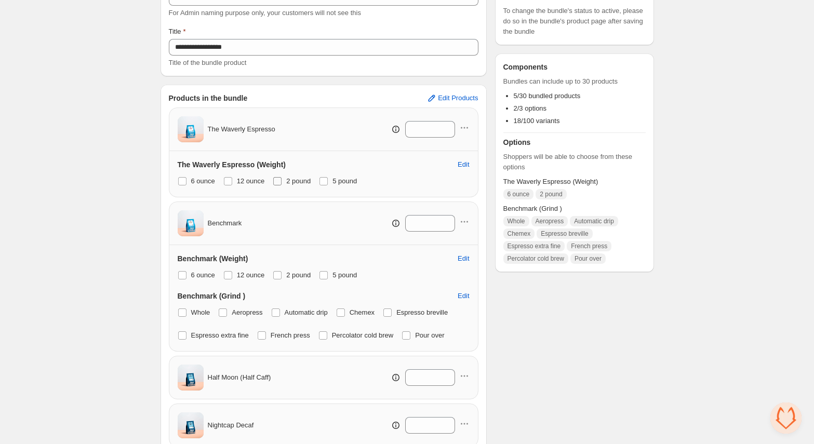
click at [282, 180] on span at bounding box center [277, 181] width 8 height 8
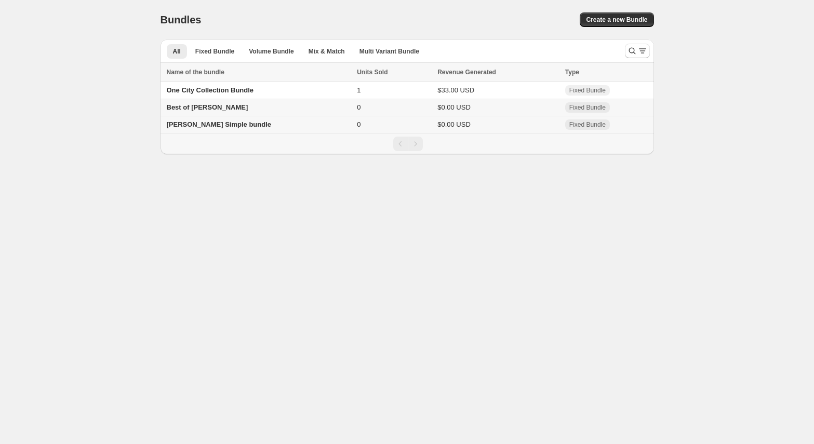
click at [209, 128] on span "[PERSON_NAME] Simple bundle" at bounding box center [219, 125] width 105 height 8
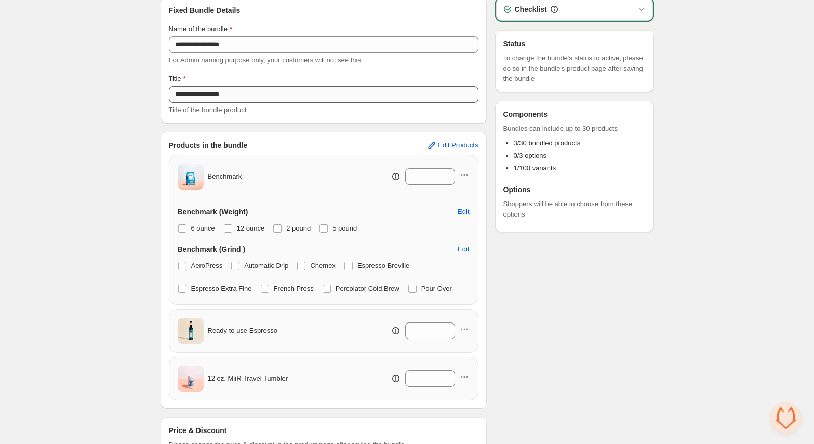
scroll to position [120, 0]
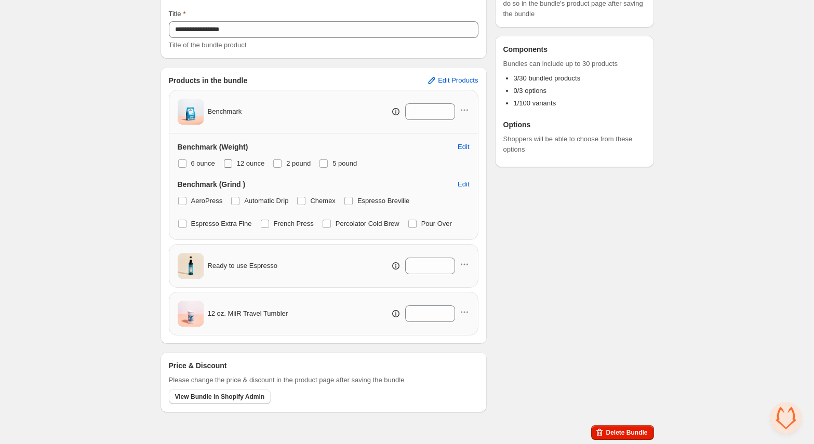
click at [247, 164] on span "12 ounce" at bounding box center [251, 164] width 28 height 8
click at [266, 202] on span "Automatic Drip" at bounding box center [266, 201] width 44 height 8
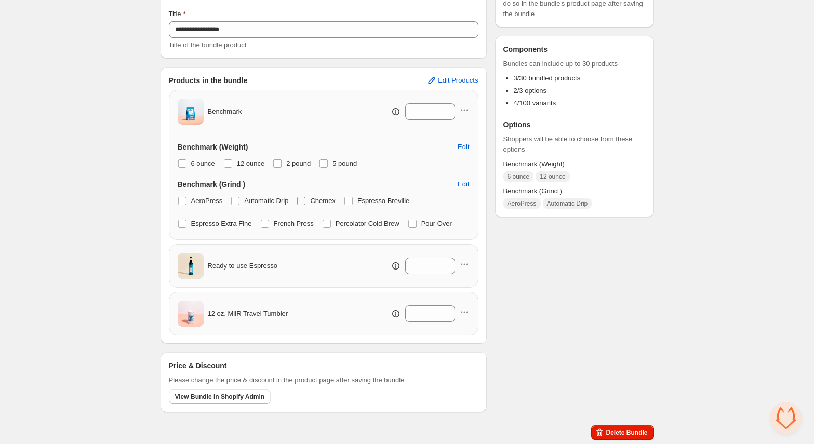
click at [326, 202] on span "Chemex" at bounding box center [322, 201] width 25 height 8
click at [467, 81] on span "Edit Products" at bounding box center [458, 80] width 40 height 8
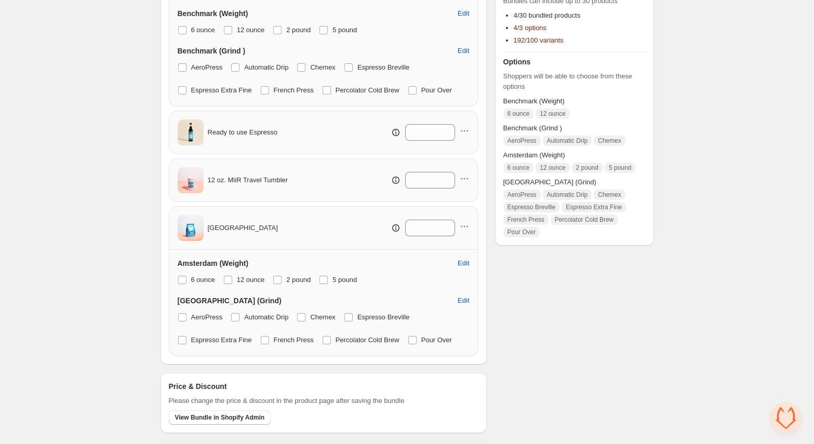
scroll to position [350, 0]
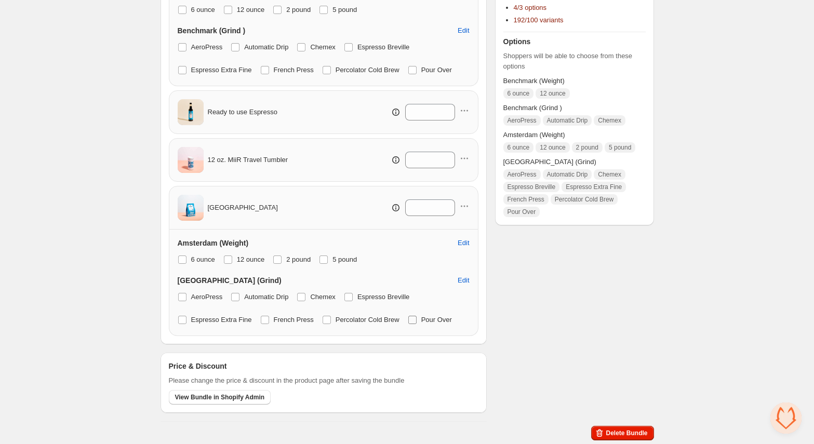
click at [450, 324] on span "Pour Over" at bounding box center [436, 320] width 31 height 10
click at [394, 320] on span "Percolator Cold Brew" at bounding box center [368, 320] width 64 height 8
click at [386, 296] on span "Espresso Breville" at bounding box center [384, 297] width 52 height 8
click at [335, 296] on span "Chemex" at bounding box center [322, 297] width 25 height 8
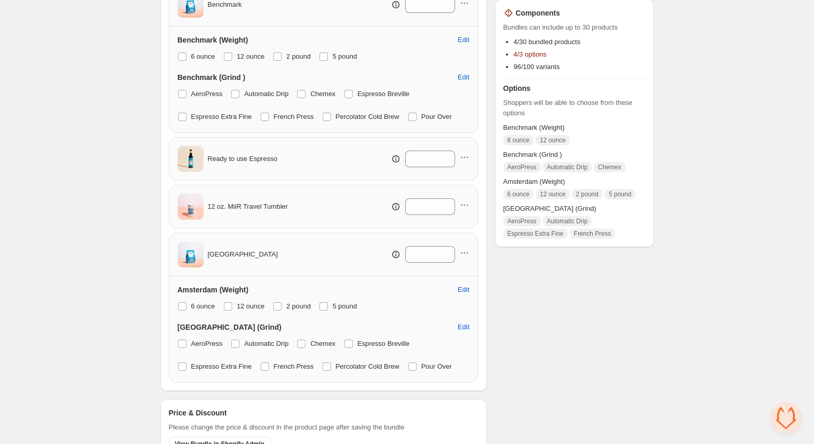
scroll to position [301, 0]
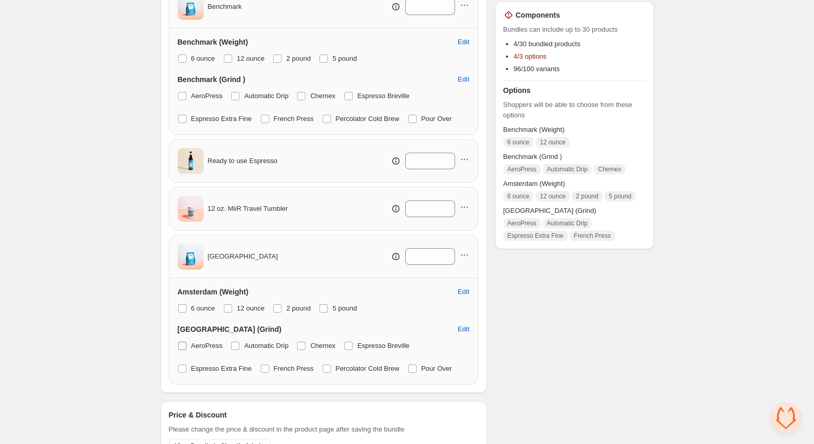
click at [213, 342] on span "AeroPress" at bounding box center [207, 346] width 32 height 8
click at [264, 344] on span "Automatic Drip" at bounding box center [266, 346] width 44 height 8
click at [284, 375] on label "French Press" at bounding box center [287, 369] width 54 height 15
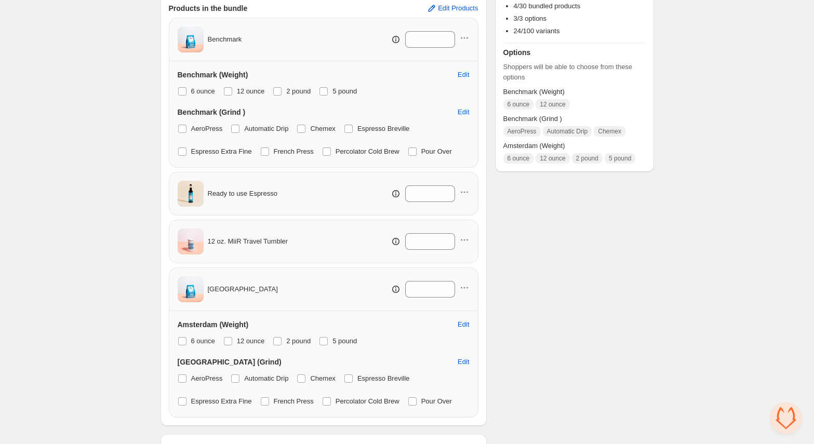
scroll to position [270, 0]
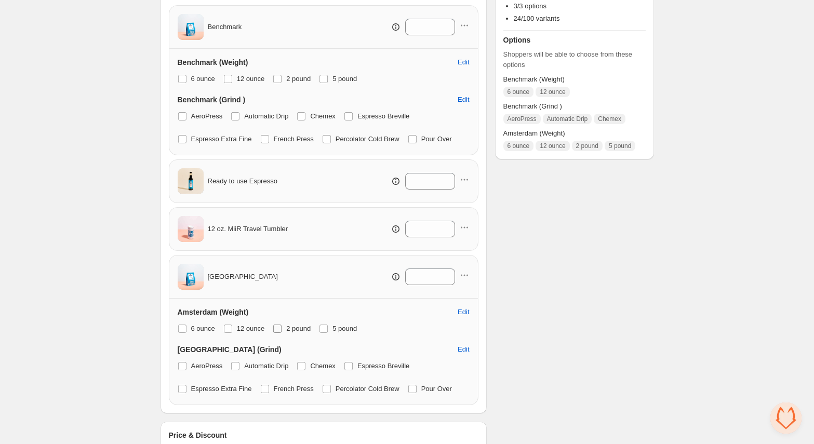
click at [311, 326] on span "2 pound" at bounding box center [298, 329] width 24 height 8
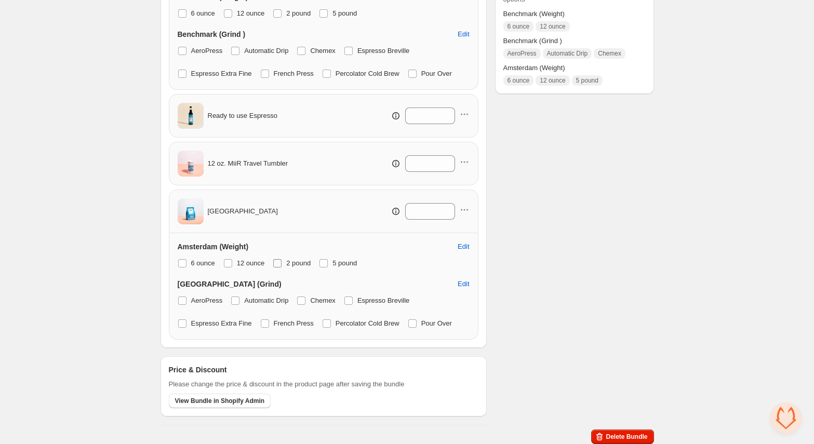
scroll to position [205, 0]
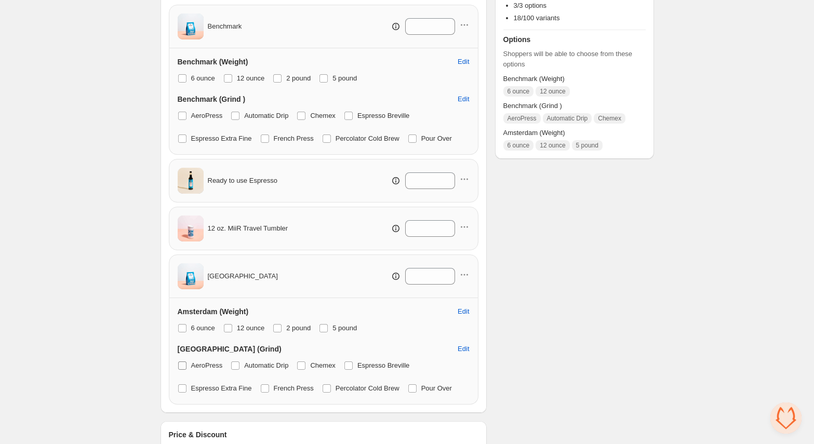
click at [212, 364] on span "AeroPress" at bounding box center [207, 366] width 32 height 8
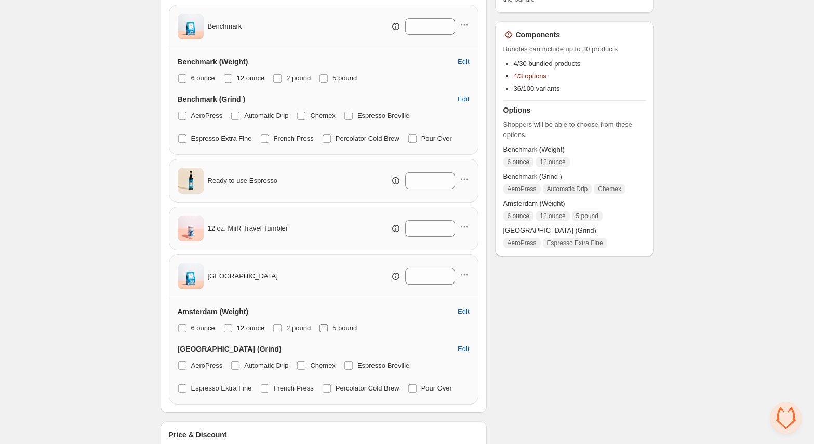
click at [337, 328] on label "5 pound" at bounding box center [338, 328] width 38 height 15
click at [251, 327] on span "12 ounce" at bounding box center [251, 328] width 28 height 8
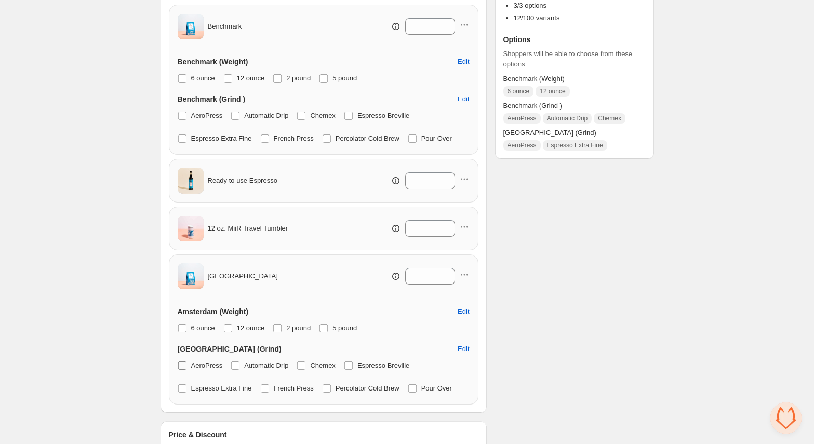
click at [215, 366] on span "AeroPress" at bounding box center [207, 366] width 32 height 8
click at [226, 388] on span "Espresso Extra Fine" at bounding box center [221, 389] width 61 height 8
click at [246, 327] on span "12 ounce" at bounding box center [251, 328] width 28 height 8
click at [254, 366] on span "Automatic Drip" at bounding box center [266, 366] width 44 height 8
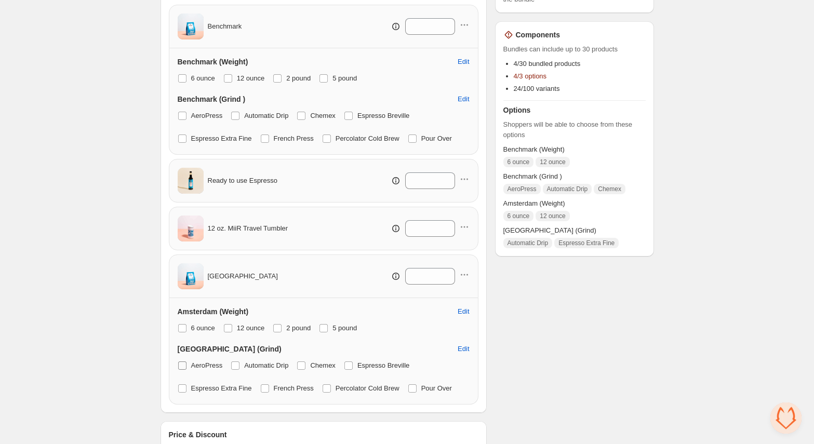
click at [209, 365] on span "AeroPress" at bounding box center [207, 366] width 32 height 8
click at [216, 389] on span "Espresso Extra Fine" at bounding box center [221, 389] width 61 height 8
click at [254, 330] on span "12 ounce" at bounding box center [251, 328] width 28 height 8
